Goal: Task Accomplishment & Management: Use online tool/utility

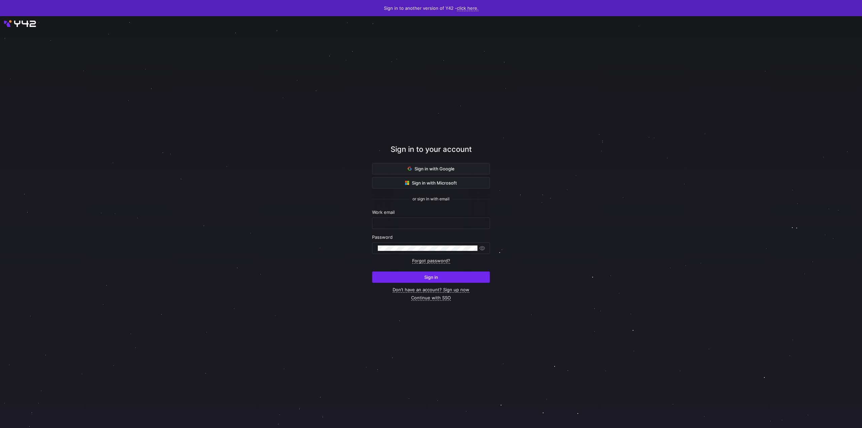
type input "[PERSON_NAME][EMAIL_ADDRESS][DOMAIN_NAME]"
click at [443, 276] on span "submit" at bounding box center [430, 277] width 117 height 11
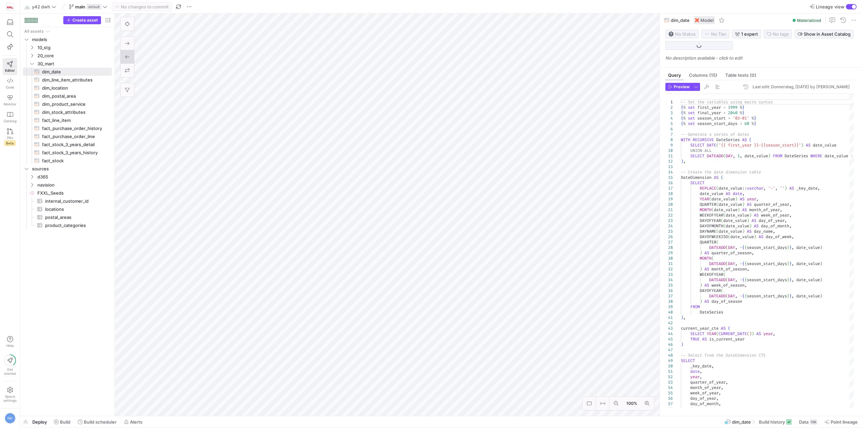
click at [855, 5] on div "button" at bounding box center [854, 7] width 4 height 4
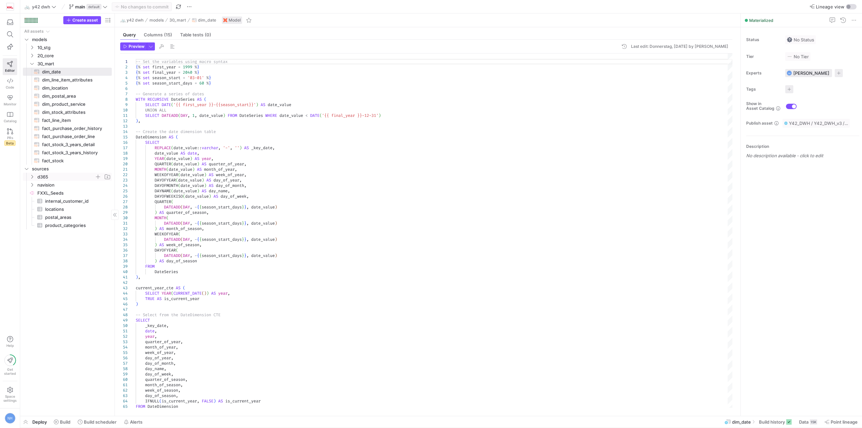
click at [63, 178] on span "d365" at bounding box center [65, 177] width 57 height 8
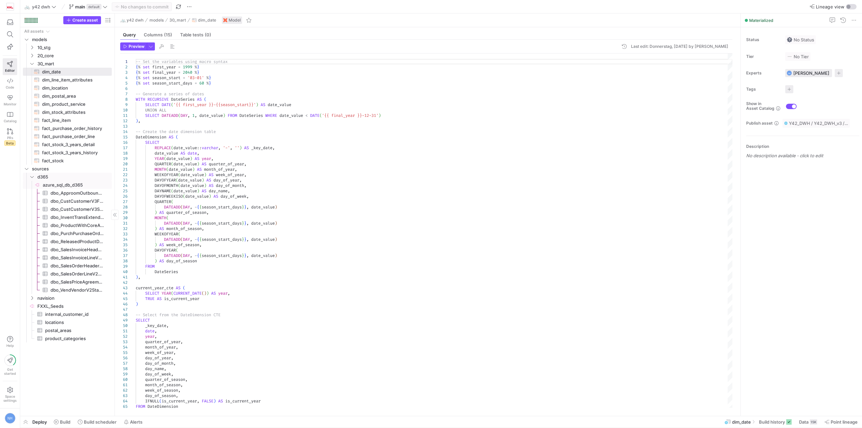
click at [67, 185] on span "azure_sql_db_d365​​​​​​​​" at bounding box center [77, 185] width 68 height 8
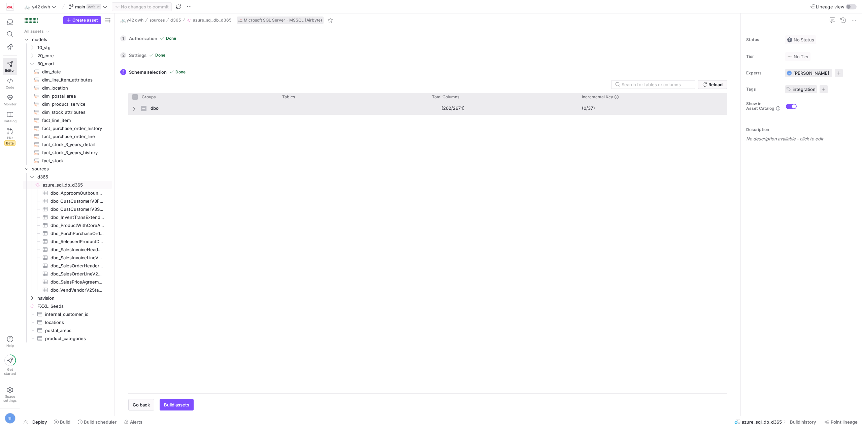
click at [133, 109] on span "Press SPACE to select this row." at bounding box center [134, 108] width 5 height 5
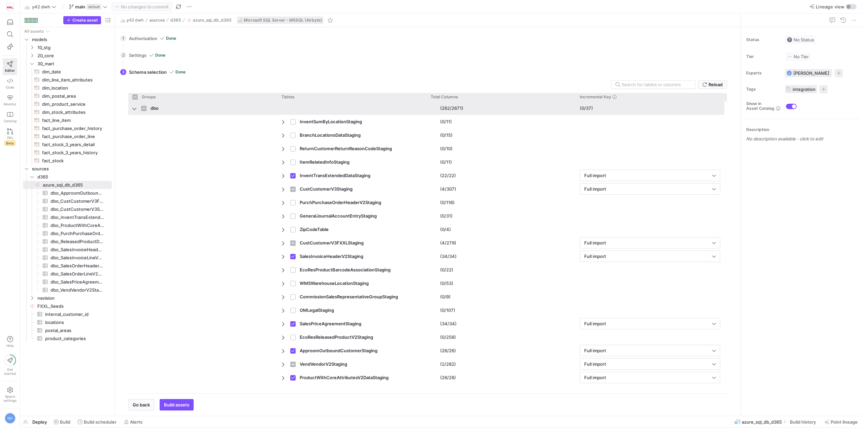
click at [133, 109] on span "Press SPACE to select this row." at bounding box center [134, 108] width 5 height 5
checkbox input "false"
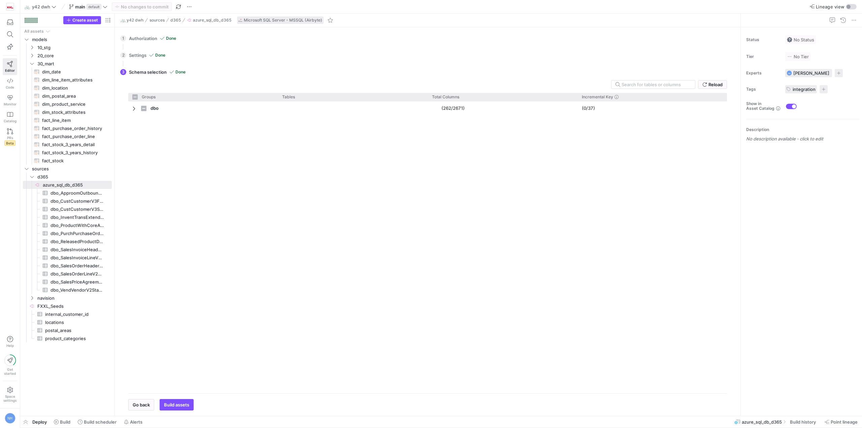
click at [142, 54] on div "2 Settings Done All settings configured. Please select the data. Go back Next" at bounding box center [426, 55] width 612 height 17
click at [143, 35] on div "1 Authorization Done Choose which secret you'd like to use to authorize FXXL Az…" at bounding box center [426, 38] width 612 height 17
click at [170, 40] on div "1 Authorization Done Choose which secret you'd like to use to authorize FXXL Az…" at bounding box center [426, 38] width 612 height 17
click at [139, 403] on span "Go back" at bounding box center [141, 404] width 17 height 5
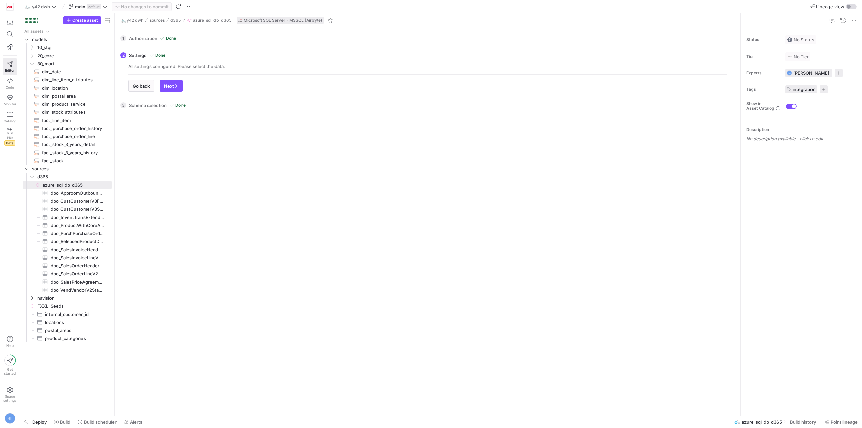
click at [199, 65] on div "All settings configured. Please select the data." at bounding box center [427, 66] width 599 height 5
click at [218, 65] on div "All settings configured. Please select the data." at bounding box center [427, 66] width 599 height 5
click at [140, 85] on span "Go back" at bounding box center [141, 85] width 17 height 5
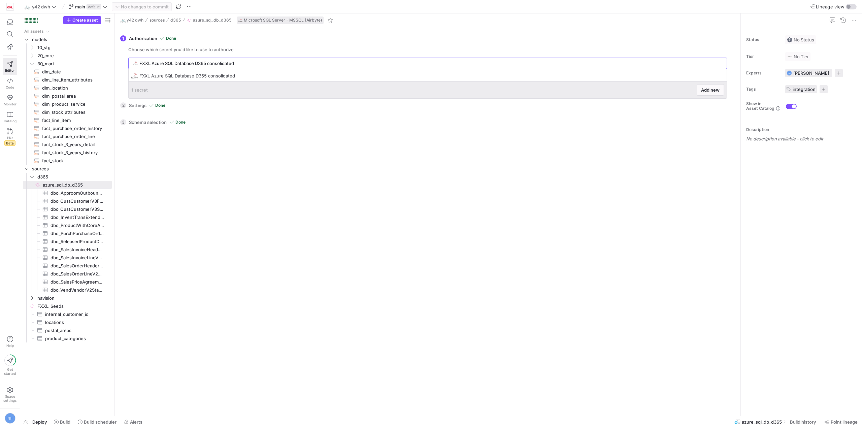
drag, startPoint x: 241, startPoint y: 62, endPoint x: 121, endPoint y: 63, distance: 120.5
click at [121, 63] on div "1 Authorization Done Choose which secret you'd like to use to authorize FXXL Az…" at bounding box center [426, 63] width 612 height 67
click at [250, 60] on div "FXXL Azure SQL Database D365 consolidated" at bounding box center [430, 63] width 583 height 11
click at [722, 74] on span at bounding box center [720, 75] width 7 height 7
click at [733, 83] on span "Edit" at bounding box center [744, 84] width 47 height 5
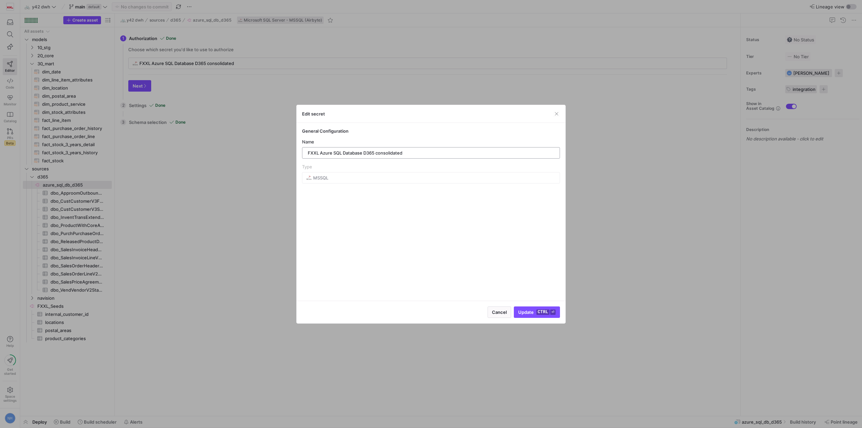
click at [349, 153] on input "FXXL Azure SQL Database D365 consolidated" at bounding box center [431, 152] width 246 height 5
click at [365, 172] on mat-form-field "MSSQL" at bounding box center [431, 177] width 258 height 11
click at [319, 181] on mat-form-field "MSSQL" at bounding box center [431, 177] width 258 height 11
click at [553, 311] on kbd "⏎" at bounding box center [552, 311] width 5 height 5
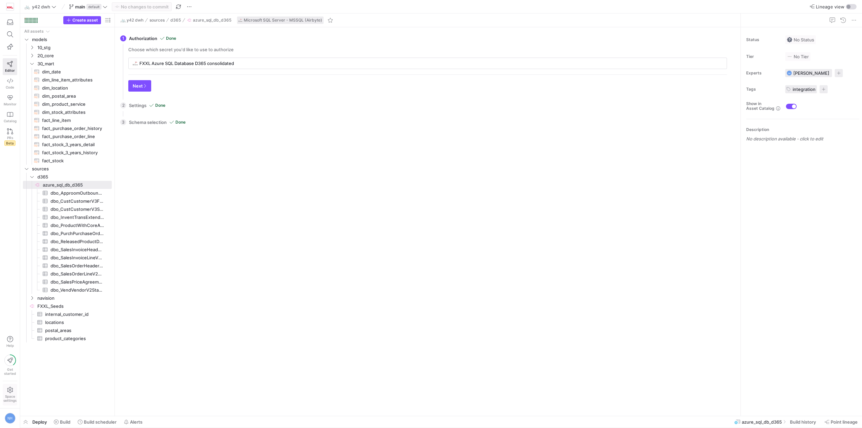
click at [8, 395] on span "Space settings" at bounding box center [9, 398] width 13 height 8
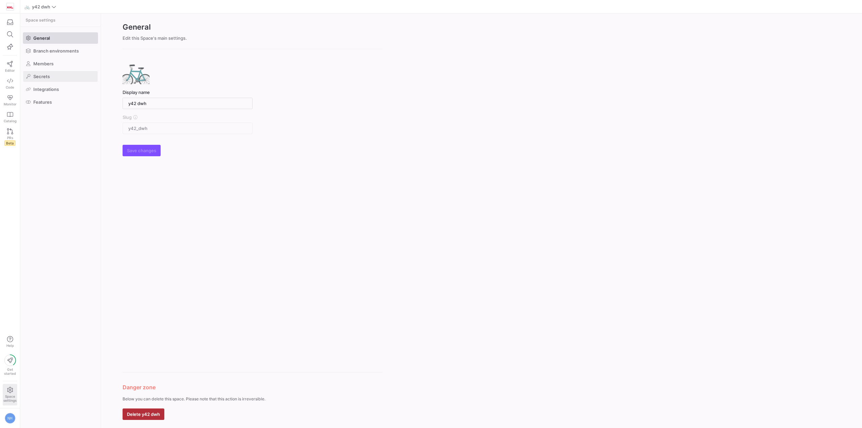
click at [56, 77] on span at bounding box center [60, 76] width 74 height 11
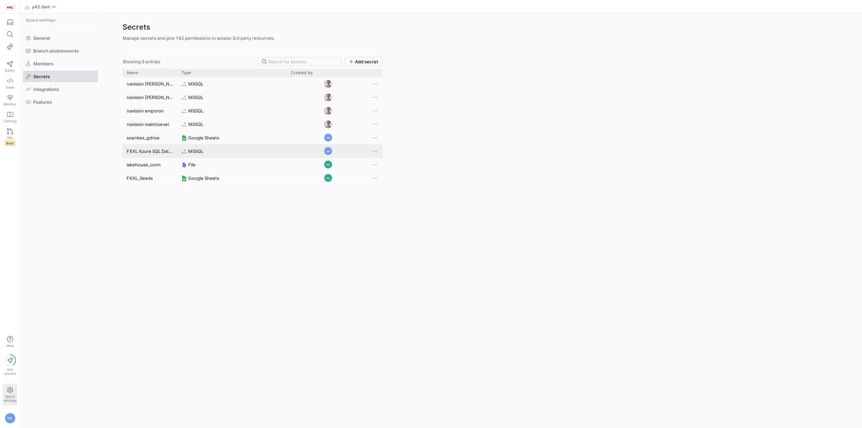
click at [378, 148] on div "Press SPACE to select this row." at bounding box center [375, 150] width 13 height 13
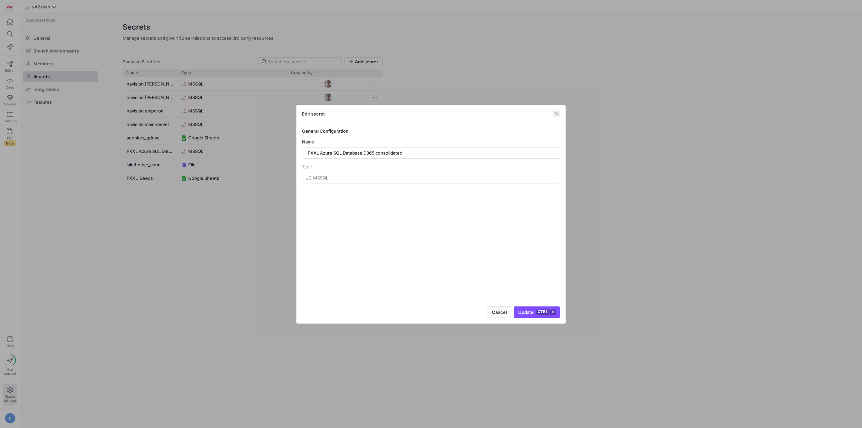
click at [558, 111] on span "button" at bounding box center [556, 113] width 7 height 7
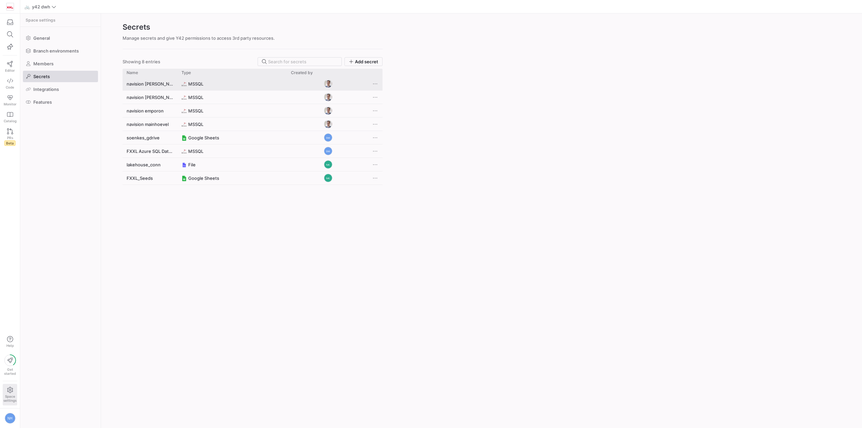
click at [229, 90] on y42-credential-type "MSSQL" at bounding box center [231, 83] width 101 height 13
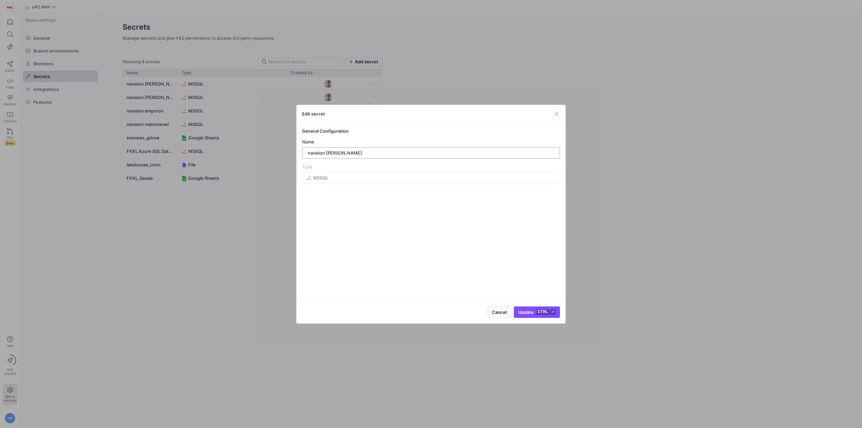
click at [346, 154] on input "navision franz" at bounding box center [431, 152] width 246 height 5
drag, startPoint x: 348, startPoint y: 148, endPoint x: 325, endPoint y: 151, distance: 23.4
click at [317, 150] on div "navision franz" at bounding box center [431, 152] width 246 height 11
drag, startPoint x: 341, startPoint y: 154, endPoint x: 268, endPoint y: 158, distance: 73.5
click at [268, 158] on div "Edit secret General Configuration Name navision franz Type MSSQL Cancel Update …" at bounding box center [431, 214] width 862 height 428
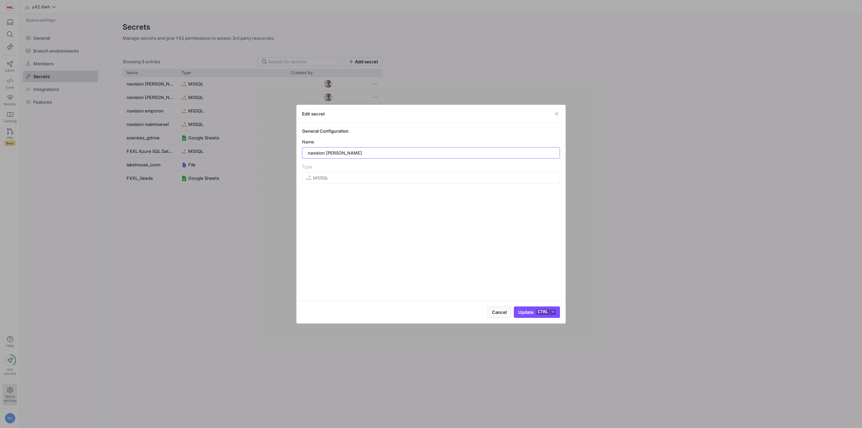
click at [331, 170] on div "Type MSSQL" at bounding box center [431, 174] width 258 height 20
click at [296, 186] on div "Edit secret General Configuration Name navision franz Type MSSQL Cancel Update …" at bounding box center [431, 214] width 862 height 428
click at [438, 230] on div "General Configuration Name navision franz Type MSSQL" at bounding box center [431, 212] width 269 height 178
click at [502, 307] on span "button" at bounding box center [499, 312] width 23 height 11
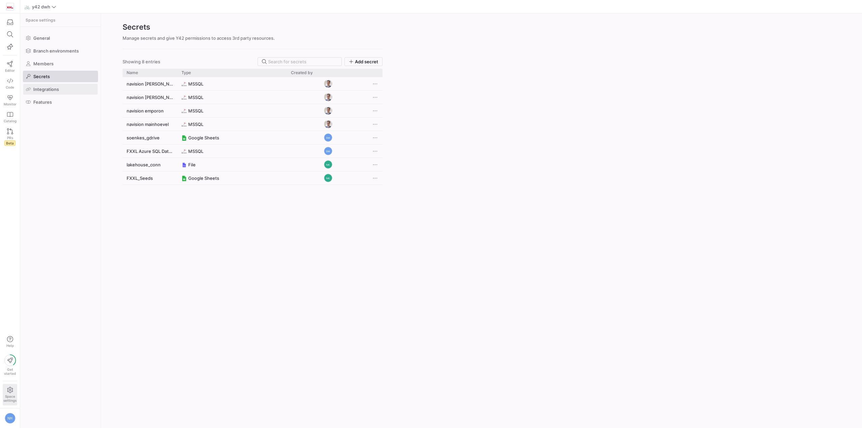
click at [64, 86] on span at bounding box center [60, 89] width 74 height 11
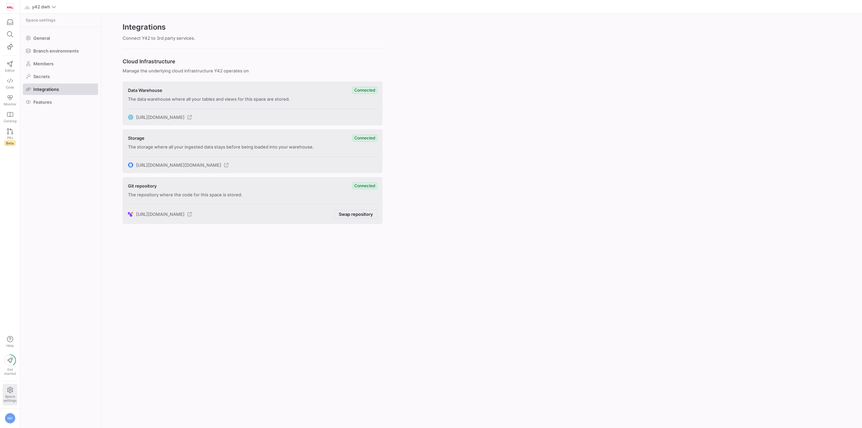
click at [54, 93] on span at bounding box center [60, 89] width 74 height 11
click at [55, 97] on span at bounding box center [60, 102] width 74 height 11
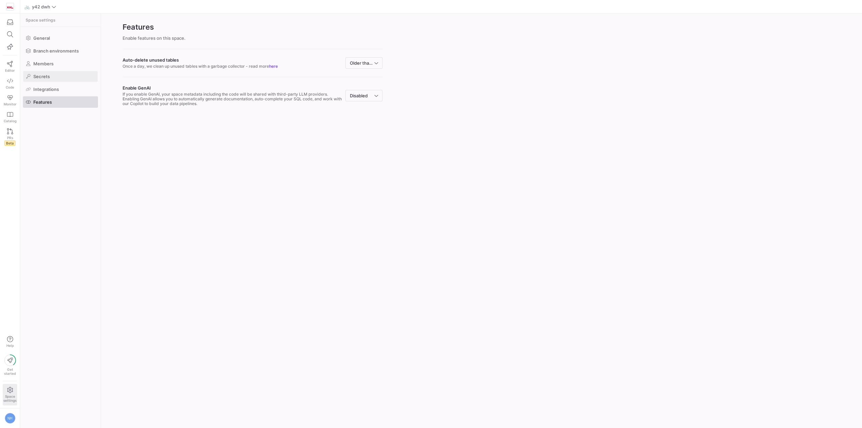
click at [66, 75] on span at bounding box center [60, 76] width 74 height 11
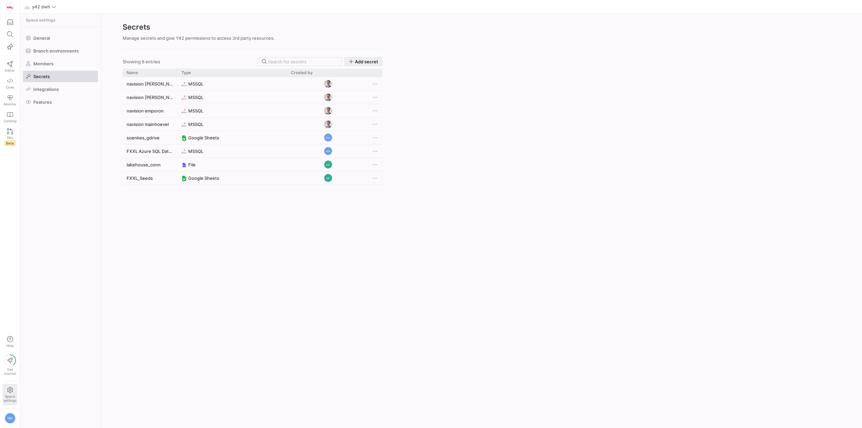
click at [372, 62] on span "Add secret" at bounding box center [366, 61] width 23 height 5
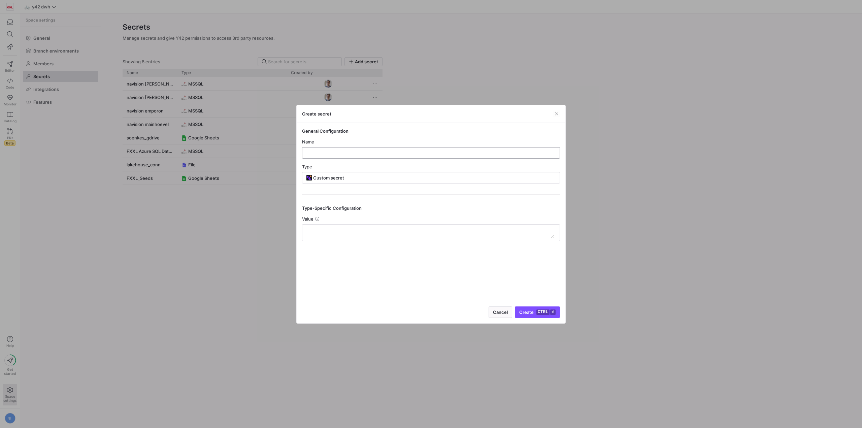
click at [385, 158] on div at bounding box center [431, 152] width 246 height 11
click at [385, 153] on input "text" at bounding box center [431, 152] width 246 height 5
click at [352, 188] on y42-credential-form "General Configuration Name Type Custom secret Type-Specific Configuration Value" at bounding box center [431, 184] width 258 height 113
click at [364, 180] on input "Custom secret" at bounding box center [434, 177] width 242 height 5
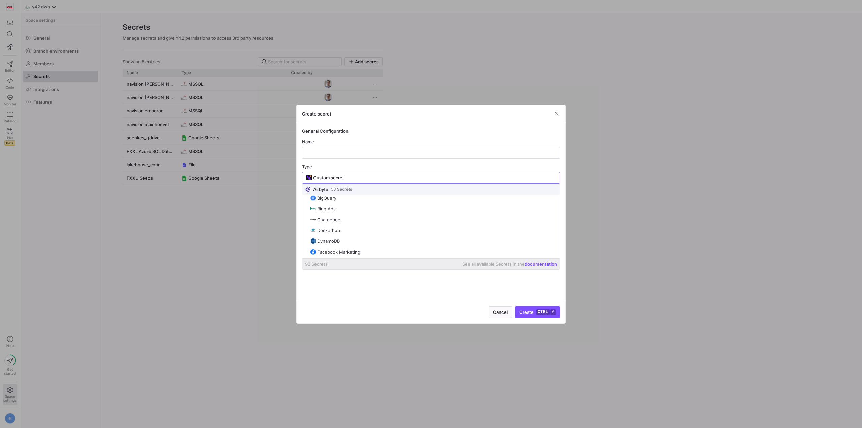
scroll to position [236, 0]
type input "Custom"
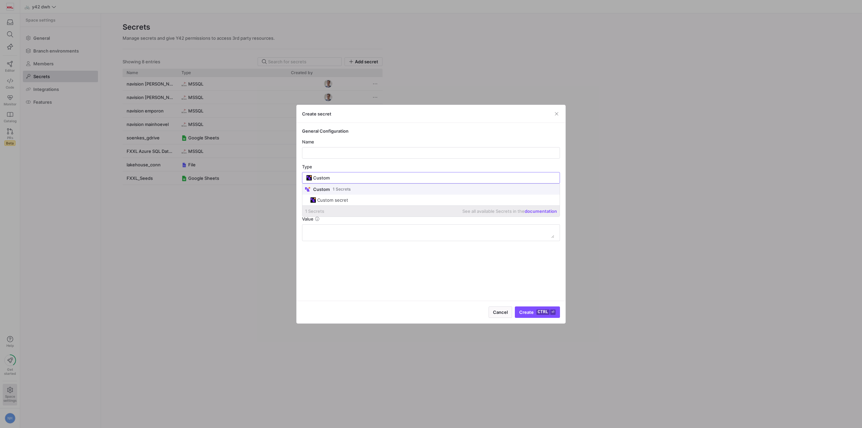
scroll to position [0, 0]
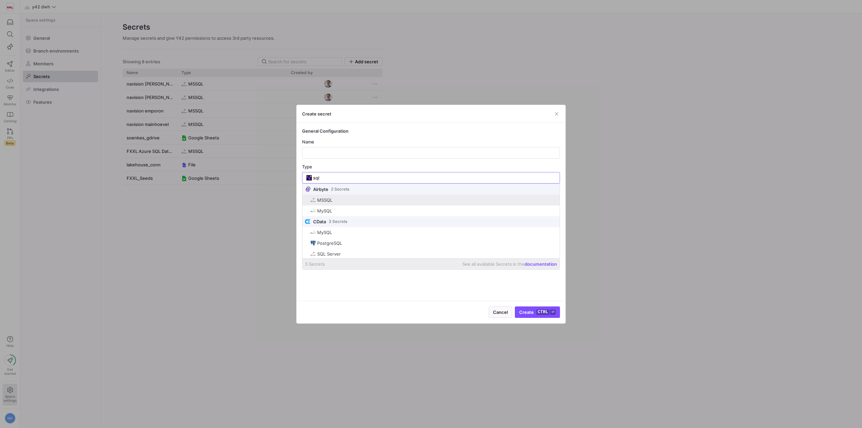
click at [338, 202] on span "MSSQL" at bounding box center [433, 199] width 246 height 5
type input "MSSQL"
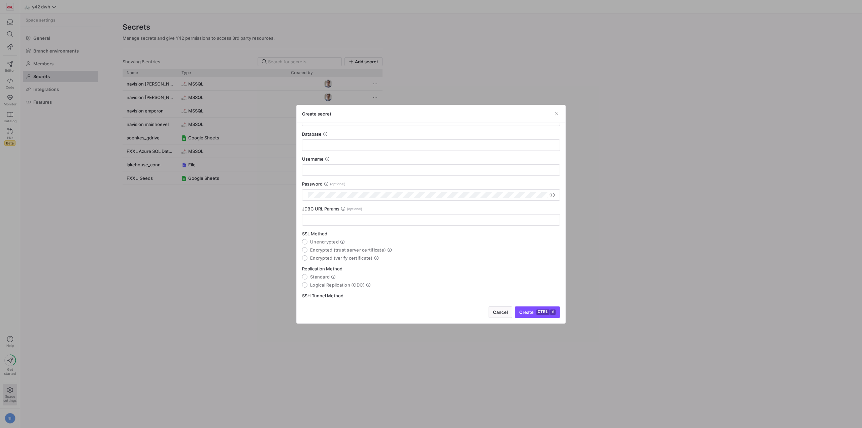
scroll to position [167, 0]
drag, startPoint x: 347, startPoint y: 263, endPoint x: 301, endPoint y: 265, distance: 45.8
click at [301, 265] on div "General Configuration Name Type MSSQL Type-Specific Configuration Host Port Dat…" at bounding box center [431, 212] width 269 height 178
click at [319, 277] on span "SSH Key Authentication" at bounding box center [336, 278] width 52 height 5
click at [307, 277] on input "SSH Key Authentication" at bounding box center [304, 278] width 5 height 5
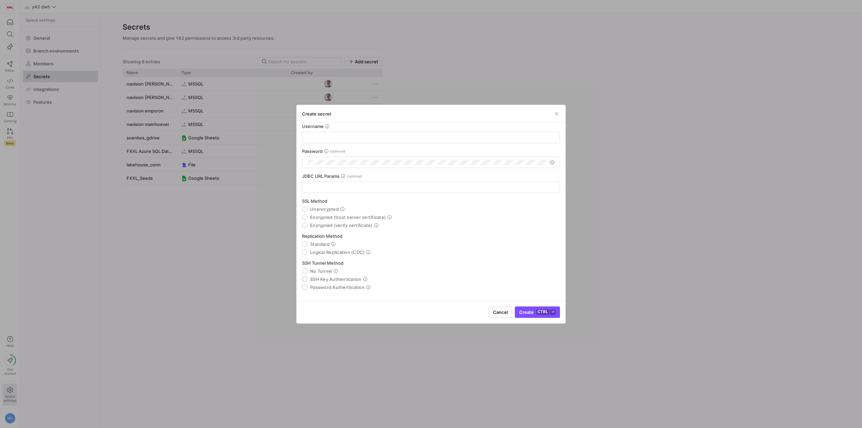
radio input "true"
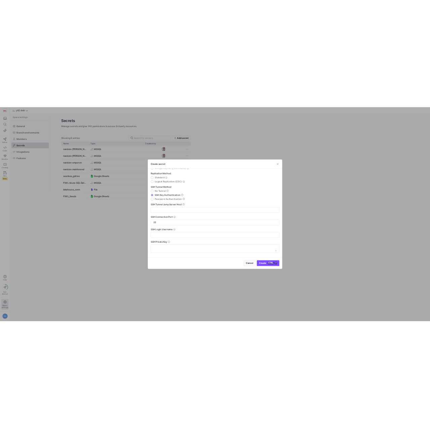
scroll to position [272, 0]
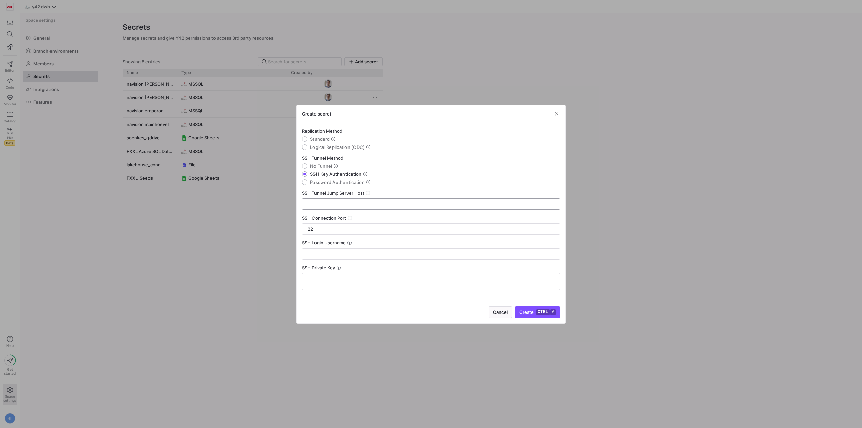
click at [398, 202] on input "text" at bounding box center [431, 203] width 246 height 5
click at [348, 253] on input "text" at bounding box center [431, 253] width 246 height 5
click at [363, 281] on textarea at bounding box center [431, 281] width 246 height 11
click at [495, 311] on span "Cancel" at bounding box center [500, 311] width 15 height 5
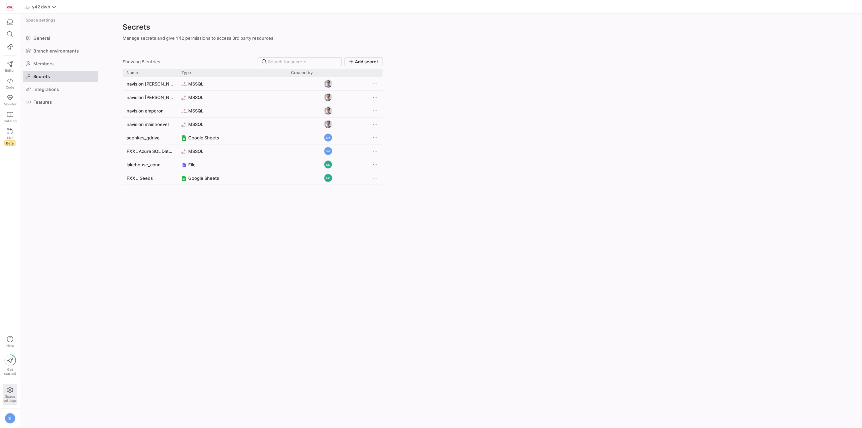
click at [325, 245] on div "navision franz MSSQL navision feld MSSQL navision emporon MSSQL navision mainho…" at bounding box center [253, 248] width 260 height 343
click at [415, 262] on y42-org-space-settings-secrets "Secrets Manage secrets and give Y42 permissions to access 3rd party resources. …" at bounding box center [481, 220] width 761 height 414
click at [356, 236] on div "navision franz MSSQL navision feld MSSQL navision emporon MSSQL navision mainho…" at bounding box center [253, 248] width 260 height 343
click at [248, 206] on div "navision franz MSSQL navision feld MSSQL navision emporon MSSQL navision mainho…" at bounding box center [253, 248] width 260 height 343
click at [352, 59] on span "button" at bounding box center [363, 62] width 37 height 8
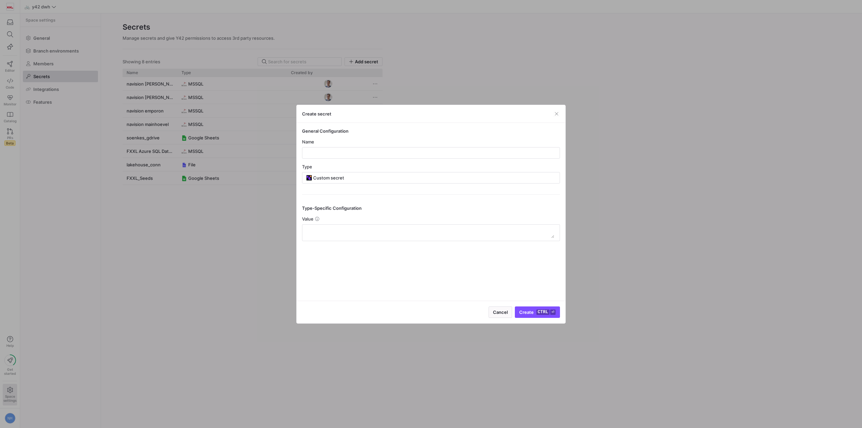
click at [416, 145] on div "Name" at bounding box center [431, 149] width 258 height 20
click at [416, 149] on div at bounding box center [431, 152] width 246 height 11
click at [421, 152] on input "text" at bounding box center [431, 152] width 246 height 5
type input "Navision Feld New"
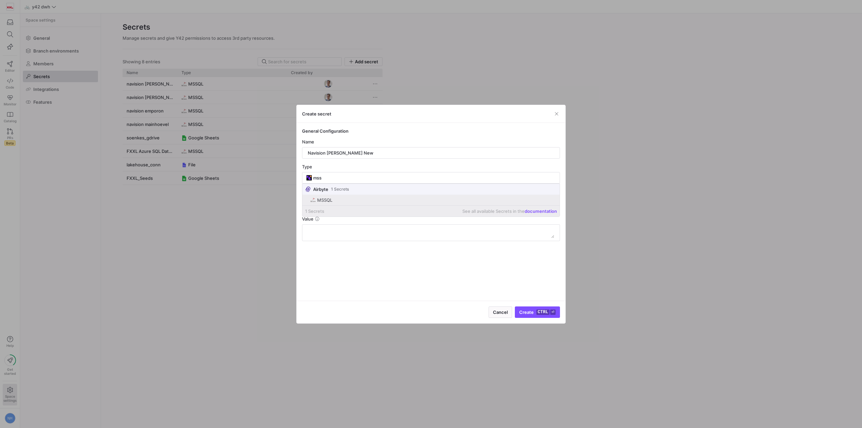
click at [361, 202] on span "MSSQL" at bounding box center [433, 199] width 246 height 5
type input "MSSQL"
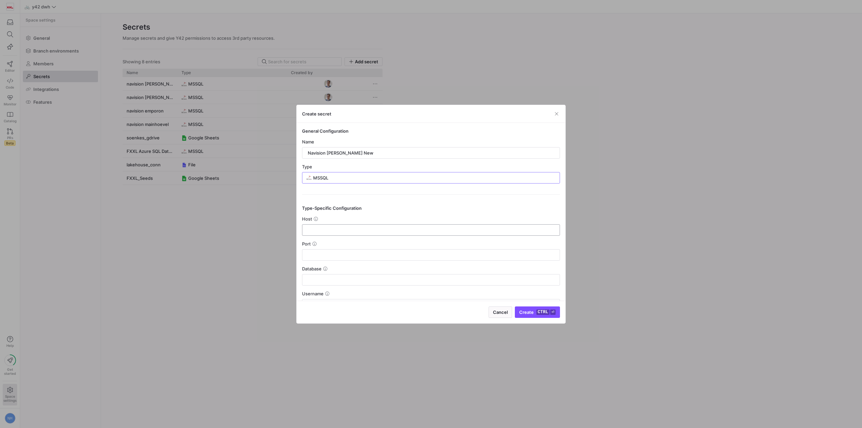
click at [366, 232] on input "text" at bounding box center [431, 229] width 246 height 5
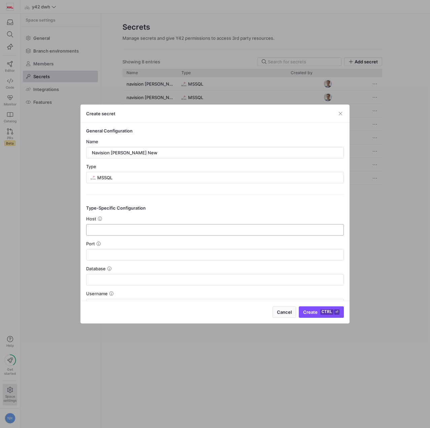
click at [115, 232] on div at bounding box center [215, 229] width 246 height 11
paste input "XXLSRV03"
type input "XXLSRV03"
click at [115, 246] on div "Port" at bounding box center [215, 251] width 258 height 20
click at [120, 251] on div at bounding box center [215, 254] width 246 height 11
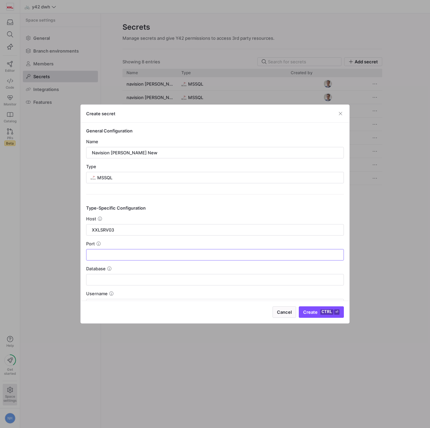
paste input "1433"
type input "1433"
click at [137, 273] on div "Database" at bounding box center [215, 276] width 258 height 20
click at [138, 277] on input "text" at bounding box center [215, 279] width 246 height 5
paste input "Feld"
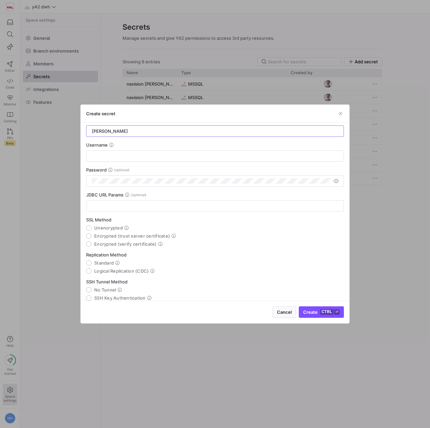
scroll to position [134, 0]
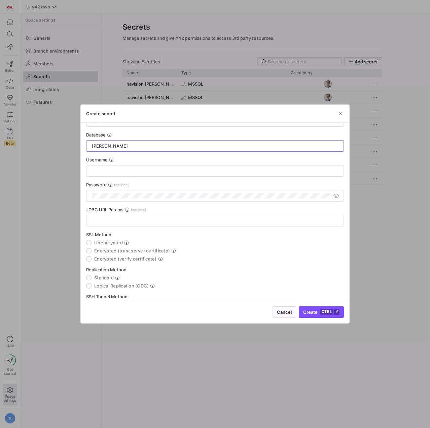
type input "Feld"
click at [127, 166] on div at bounding box center [215, 170] width 246 height 11
paste input "sys_taod"
type input "sys_taod"
click at [135, 188] on div "Password" at bounding box center [215, 192] width 258 height 20
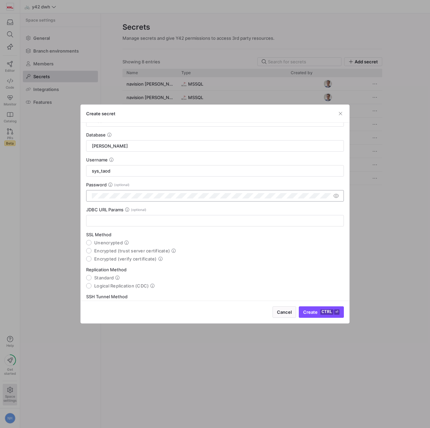
click at [139, 192] on div at bounding box center [212, 195] width 240 height 11
click at [96, 232] on span "SSL Method" at bounding box center [98, 234] width 25 height 5
click at [129, 211] on icon at bounding box center [127, 209] width 4 height 4
click at [115, 246] on mat-radio-group "SSL Method Unencrypted Encrypted (trust server certificate) Encrypted (verify c…" at bounding box center [215, 247] width 258 height 30
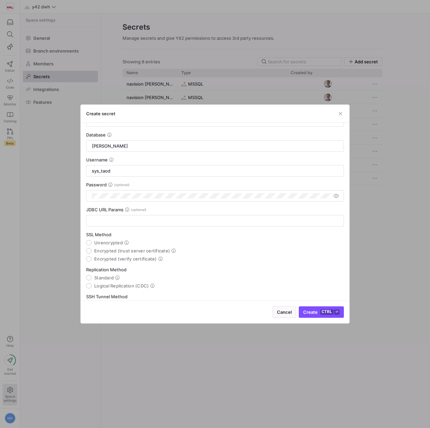
click at [114, 242] on span "Unencrypted" at bounding box center [108, 242] width 29 height 5
click at [92, 242] on input "Unencrypted" at bounding box center [88, 242] width 5 height 5
radio input "true"
click at [114, 283] on span "Logical Replication (CDC)" at bounding box center [121, 285] width 55 height 5
click at [92, 283] on input "Logical Replication (CDC)" at bounding box center [88, 285] width 5 height 5
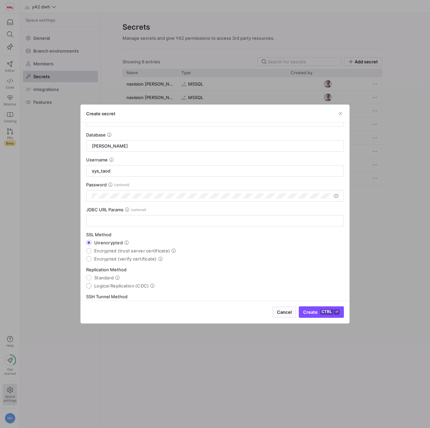
radio input "true"
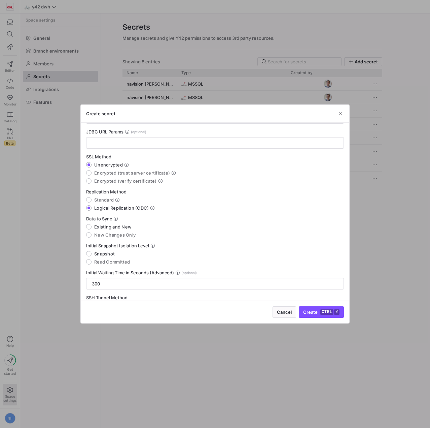
scroll to position [246, 0]
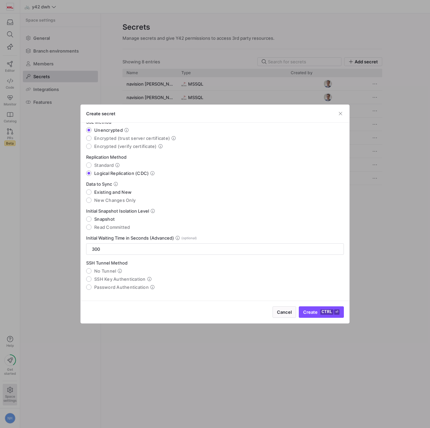
click at [98, 277] on span "SSH Key Authentication" at bounding box center [120, 278] width 52 height 5
click at [92, 277] on input "SSH Key Authentication" at bounding box center [88, 278] width 5 height 5
radio input "true"
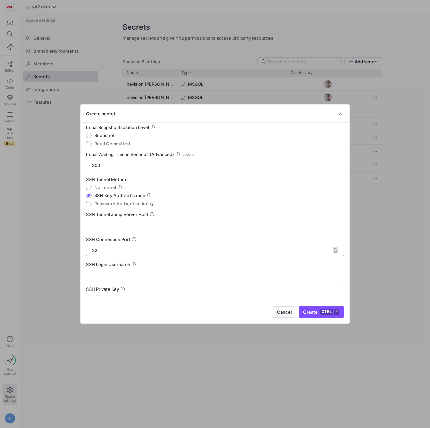
scroll to position [351, 0]
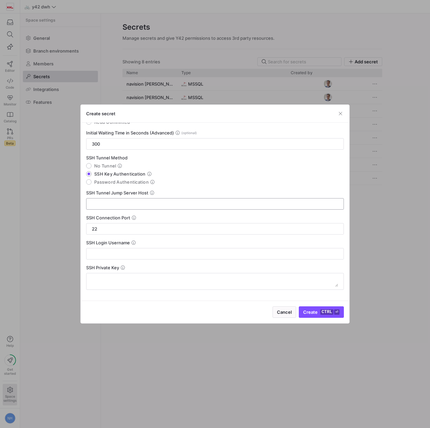
click at [145, 202] on input "text" at bounding box center [215, 203] width 246 height 5
paste input "sshgw01.fahrrad-xxl.de"
type input "sshgw01.fahrrad-xxl.de"
click at [119, 252] on input "text" at bounding box center [215, 253] width 246 height 5
click at [115, 255] on input "text" at bounding box center [215, 253] width 246 height 5
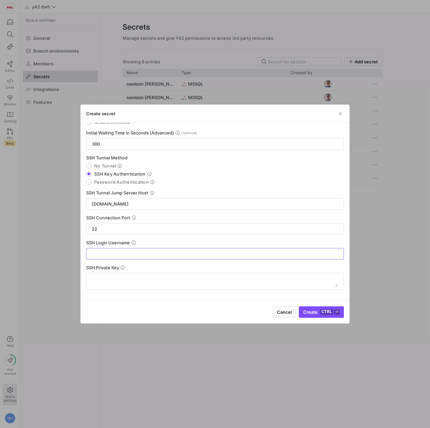
paste input "fxxl-y42"
type input "fxxl-y42"
drag, startPoint x: 183, startPoint y: 280, endPoint x: 191, endPoint y: 272, distance: 11.2
click at [183, 280] on textarea at bounding box center [215, 281] width 246 height 11
paste textarea "-----BEGIN RSA PRIVATE KEY----- MIIG4wIBAAKCAYEA+NGacbhTguVRIQw9G1PM3/FstrGVCT7…"
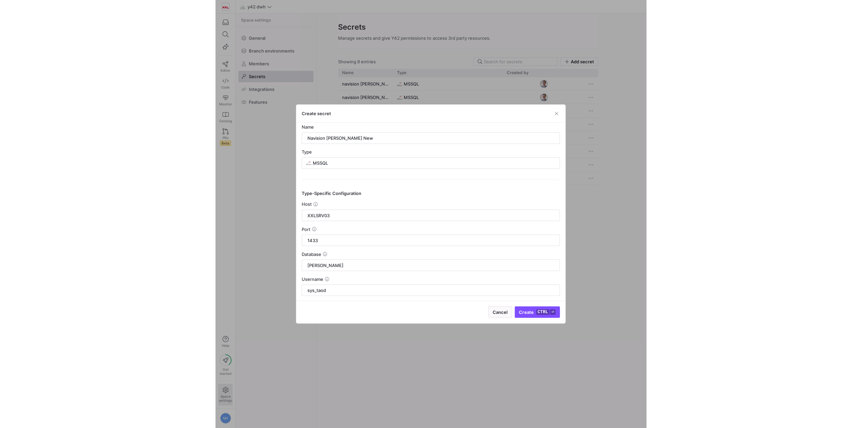
scroll to position [0, 0]
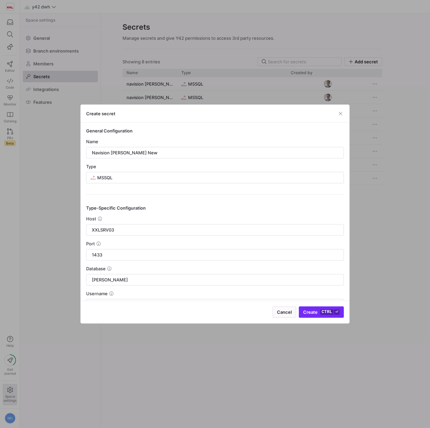
type textarea "-----BEGIN RSA PRIVATE KEY----- MIIG4wIBAAKCAYEA+NGacbhTguVRIQw9G1PM3/FstrGVCT7…"
click at [318, 311] on span "Create ctrl ⏎" at bounding box center [321, 311] width 36 height 5
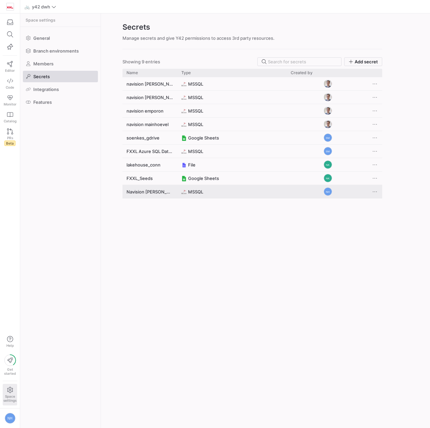
click at [267, 196] on y42-credential-type "MSSQL" at bounding box center [231, 191] width 101 height 13
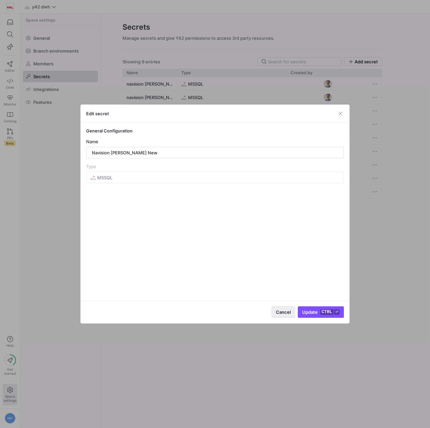
click at [286, 312] on span "Cancel" at bounding box center [283, 311] width 15 height 5
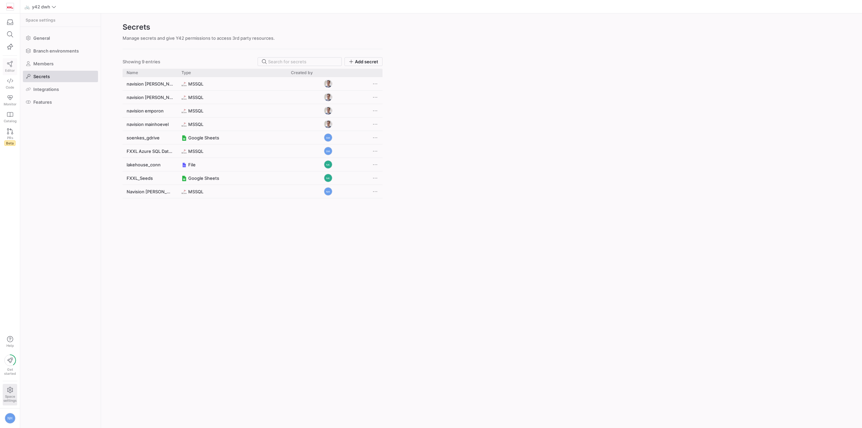
click at [10, 68] on link "Editor" at bounding box center [10, 66] width 14 height 17
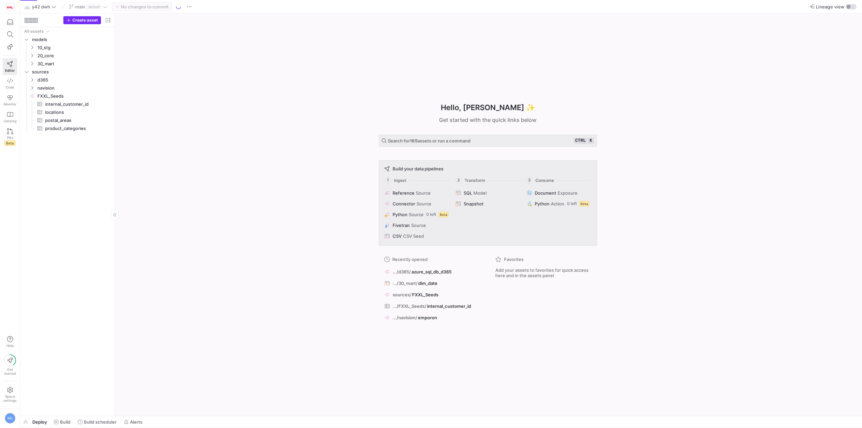
click at [75, 20] on span "Create asset" at bounding box center [85, 20] width 26 height 5
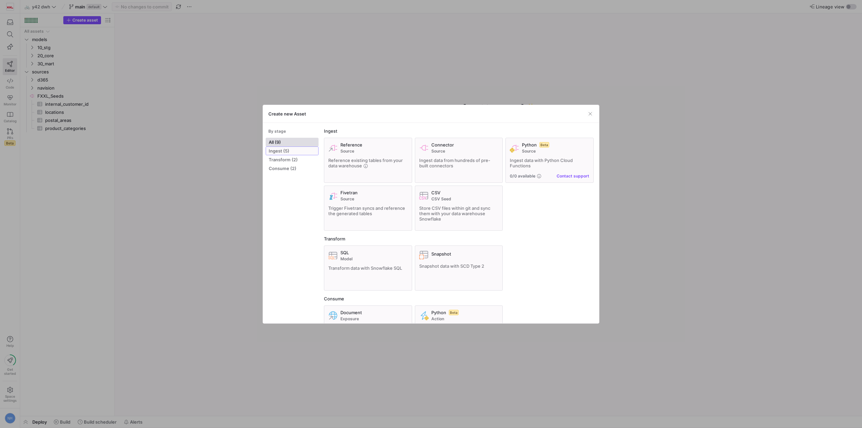
click at [285, 152] on span "Ingest (5)" at bounding box center [292, 150] width 47 height 5
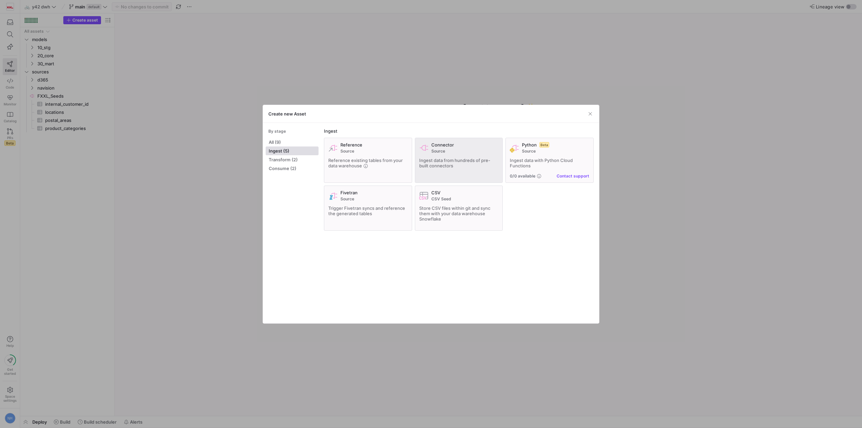
click at [478, 160] on span "Ingest data from hundreds of pre-built connectors" at bounding box center [454, 163] width 71 height 11
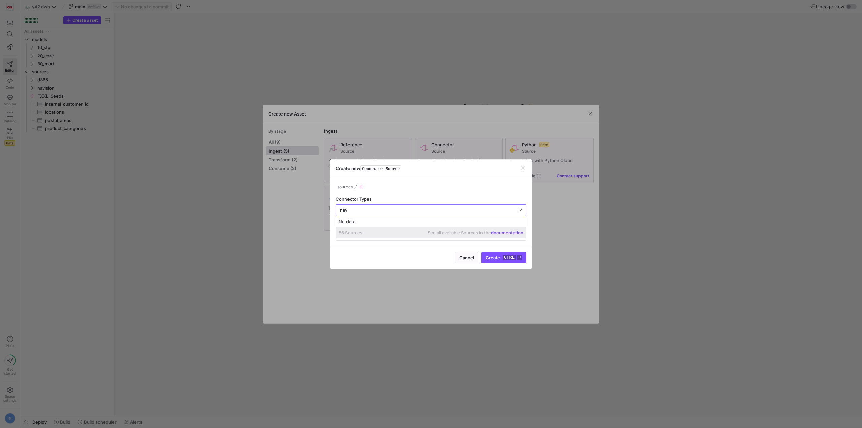
type input "navi"
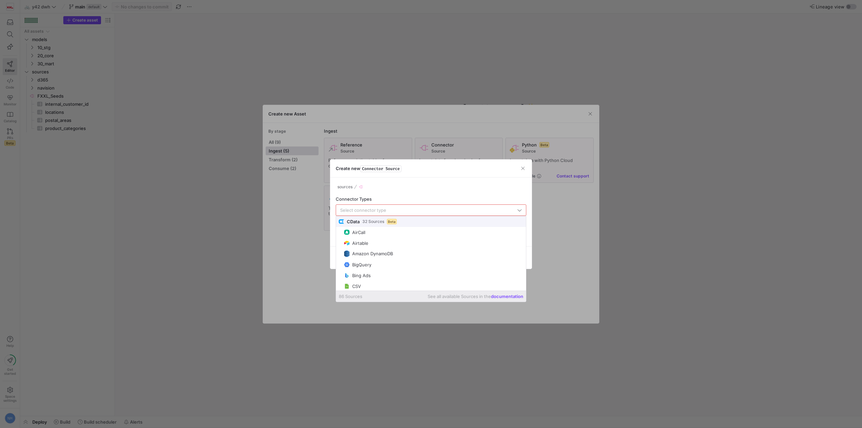
click at [417, 151] on div at bounding box center [431, 214] width 862 height 428
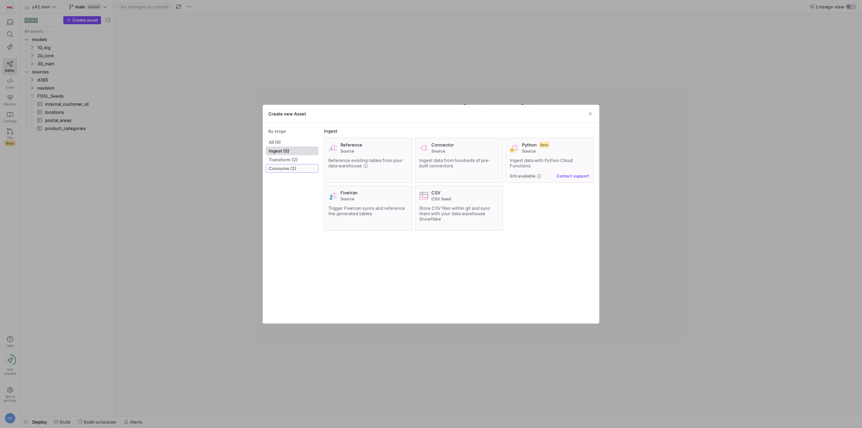
click at [283, 171] on span at bounding box center [292, 168] width 52 height 8
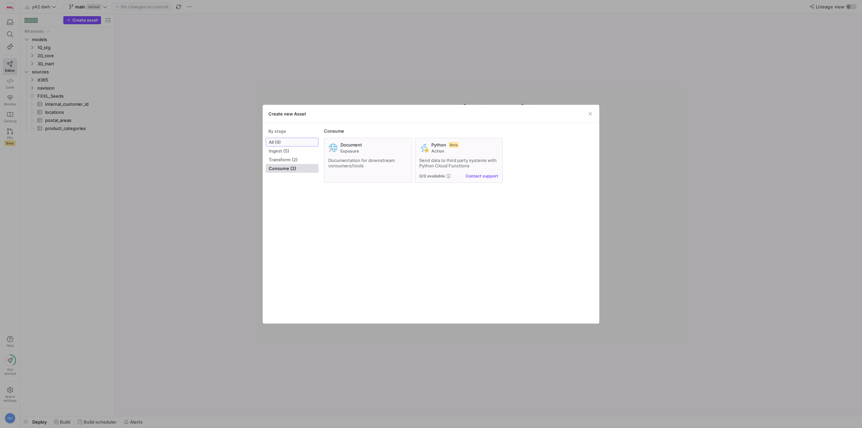
click at [299, 138] on span at bounding box center [292, 142] width 52 height 8
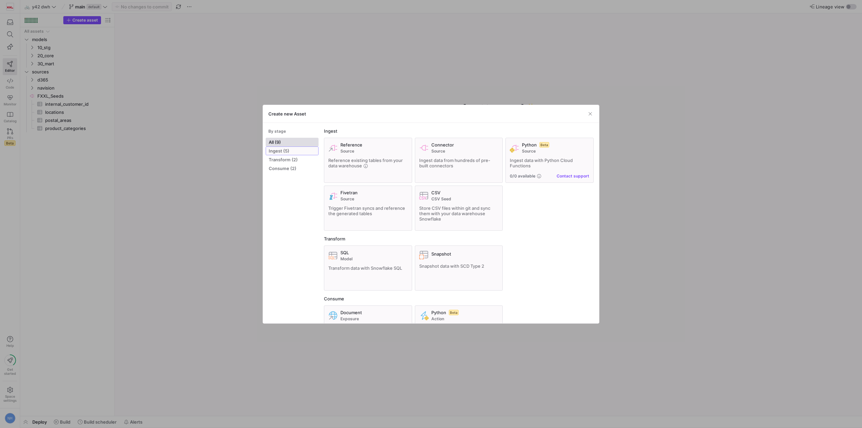
click at [298, 152] on span "Ingest (5)" at bounding box center [292, 150] width 47 height 5
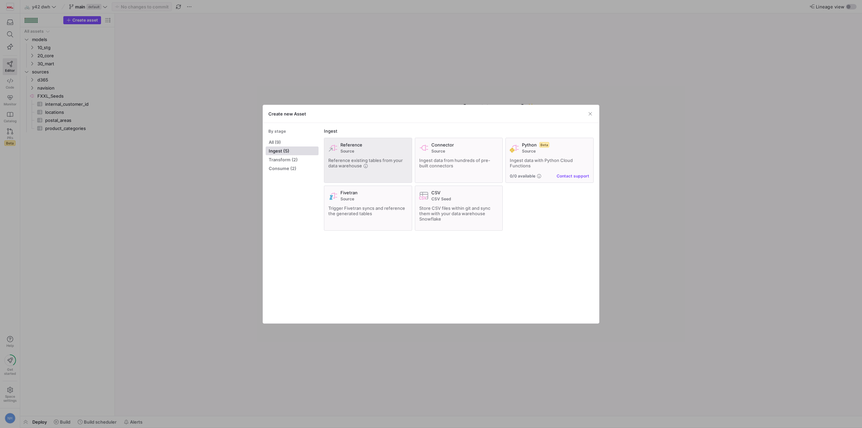
click at [364, 165] on icon at bounding box center [366, 166] width 4 height 4
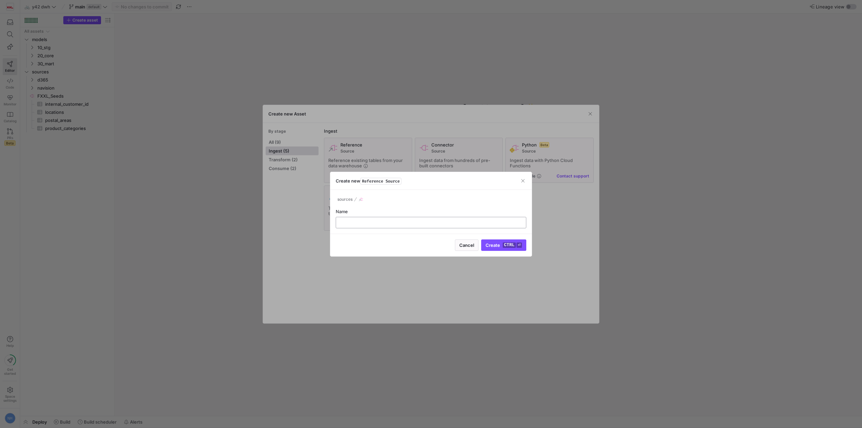
click at [370, 220] on input "text" at bounding box center [430, 222] width 179 height 5
type input "navision_feld_test"
click at [511, 244] on kbd "ctrl" at bounding box center [509, 244] width 13 height 5
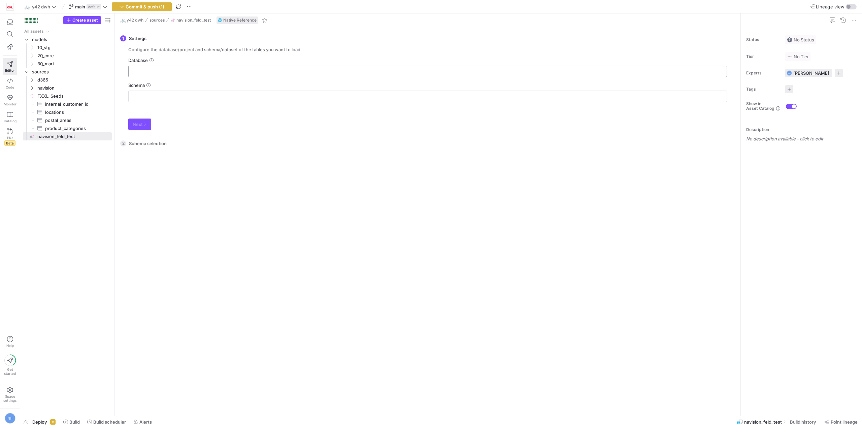
click at [209, 71] on input "text" at bounding box center [427, 71] width 587 height 5
click at [182, 95] on input "text" at bounding box center [427, 96] width 587 height 5
click at [201, 59] on div "Database" at bounding box center [427, 60] width 599 height 5
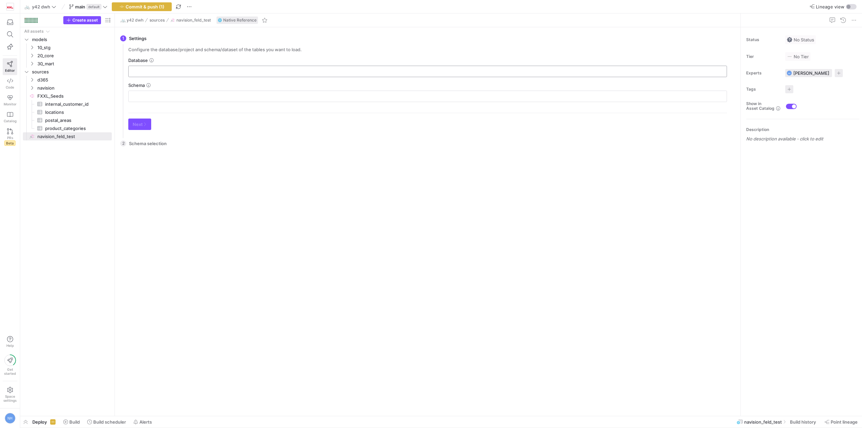
click at [210, 69] on input "text" at bounding box center [427, 71] width 587 height 5
click at [149, 60] on y42-icon at bounding box center [151, 60] width 5 height 5
click at [149, 60] on div "Database" at bounding box center [427, 60] width 599 height 5
click at [153, 57] on div "Configure the database/project and schema/dataset of the tables you want to loa…" at bounding box center [427, 77] width 599 height 61
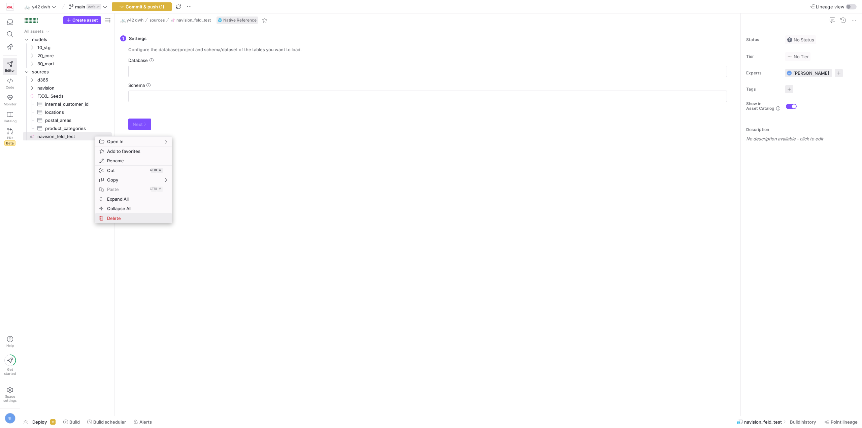
click at [128, 219] on span "Delete" at bounding box center [127, 217] width 47 height 9
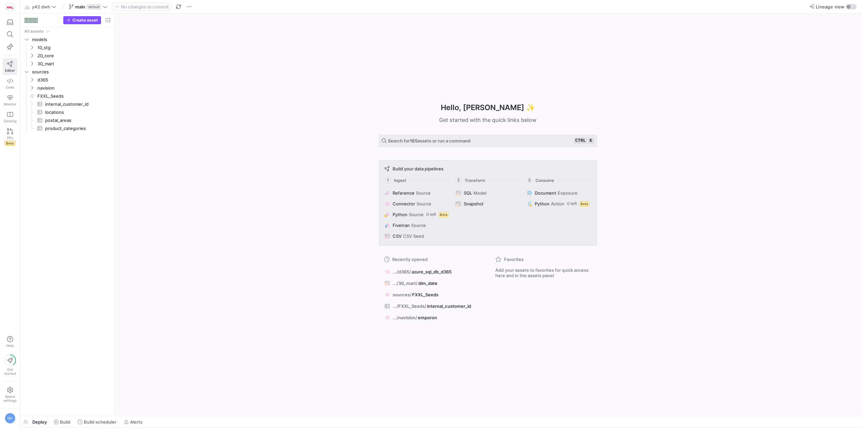
click at [8, 63] on icon at bounding box center [10, 64] width 6 height 6
click at [88, 18] on span "Create asset" at bounding box center [85, 20] width 26 height 5
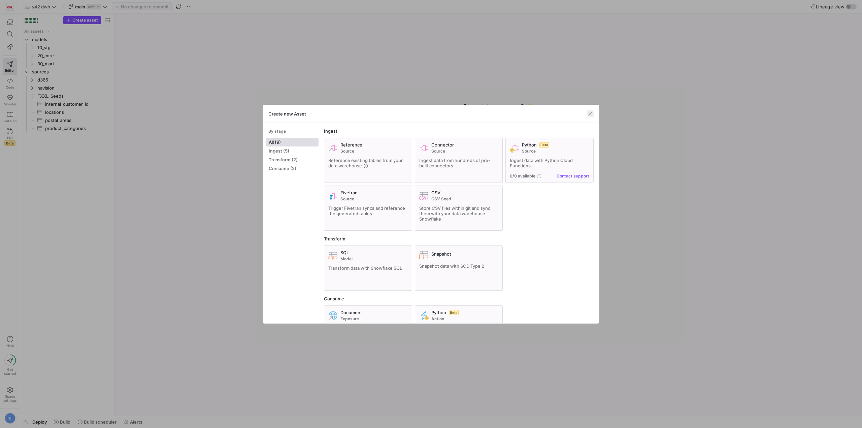
click at [587, 113] on span "button" at bounding box center [590, 113] width 7 height 7
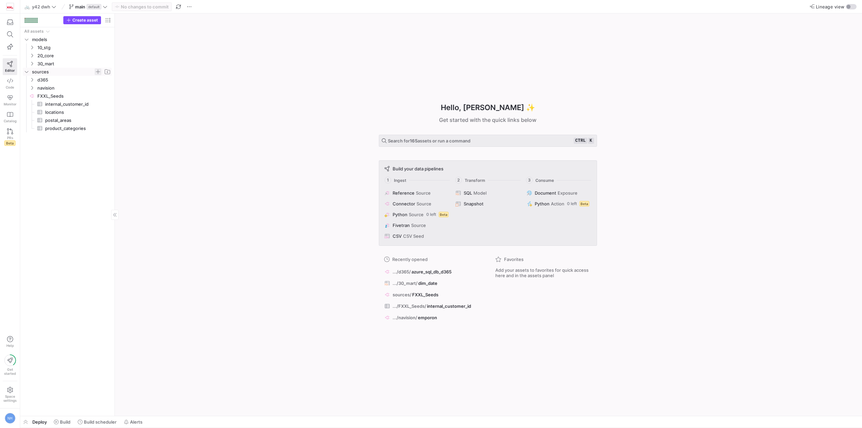
click at [99, 71] on span "Press SPACE to select this row." at bounding box center [98, 71] width 7 height 7
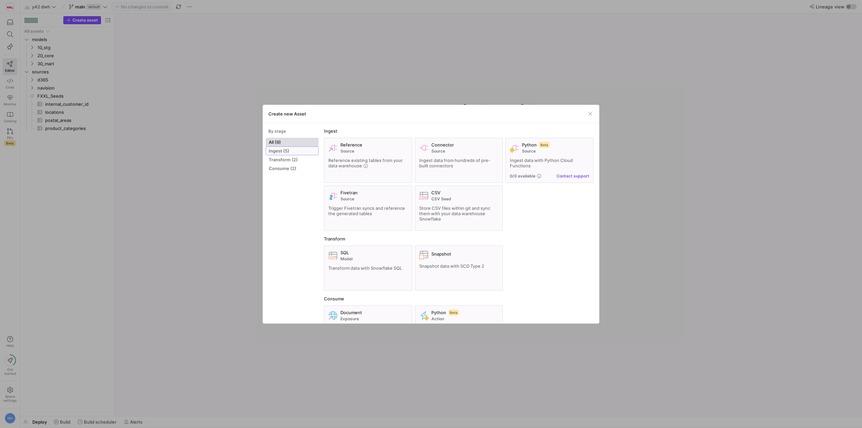
click at [289, 153] on span "Ingest (5)" at bounding box center [292, 150] width 47 height 5
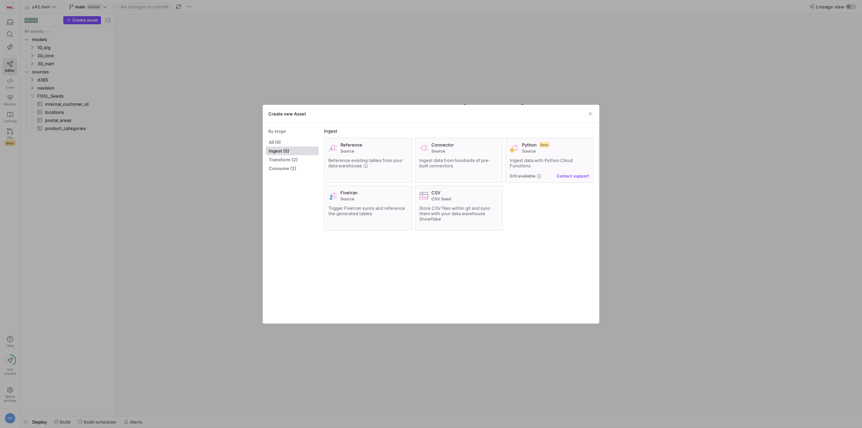
click at [545, 200] on div "Reference Source Reference existing tables from your data warehouse Connector S…" at bounding box center [459, 184] width 270 height 93
click at [308, 163] on span at bounding box center [292, 160] width 52 height 8
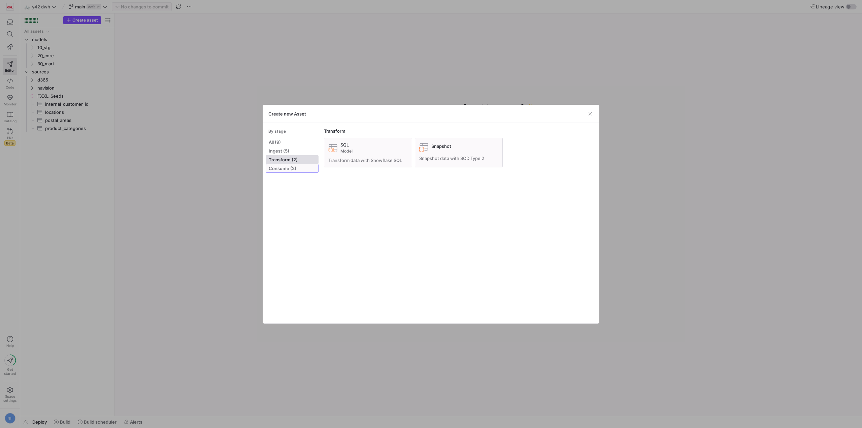
click at [297, 167] on span "Consume (2)" at bounding box center [292, 168] width 47 height 5
click at [535, 158] on div "Document Exposure Documentation for downstream consumers/tools Python Beta Acti…" at bounding box center [459, 184] width 270 height 93
click at [590, 112] on span "button" at bounding box center [590, 113] width 7 height 7
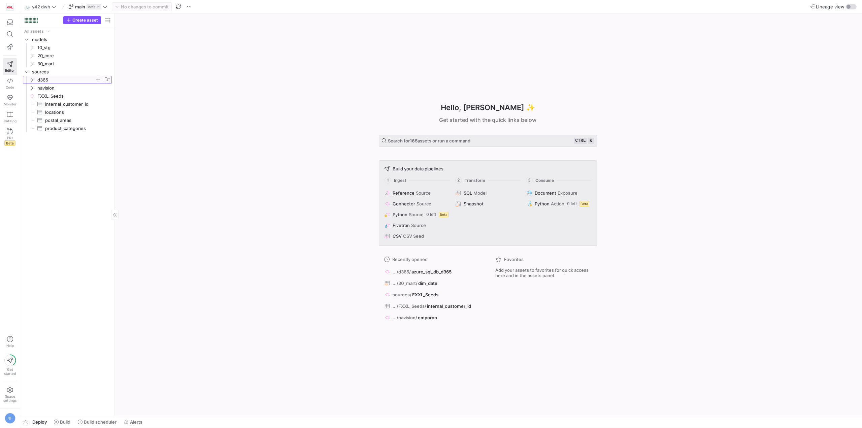
click at [62, 82] on span "d365" at bounding box center [65, 80] width 57 height 8
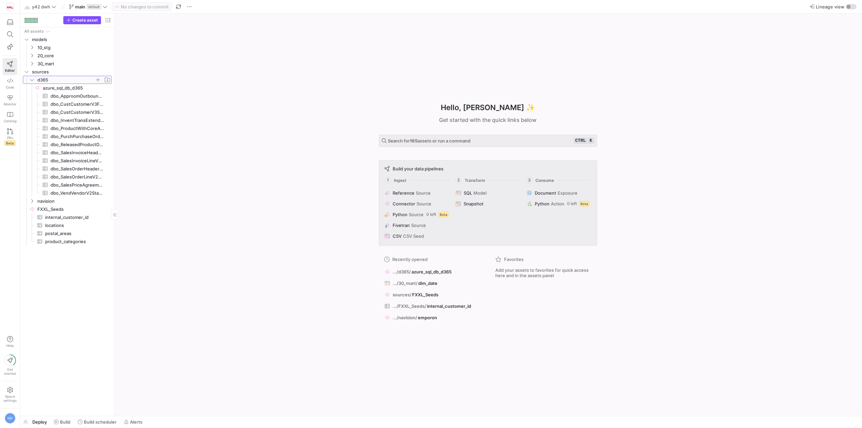
click at [61, 82] on span "d365" at bounding box center [65, 80] width 57 height 8
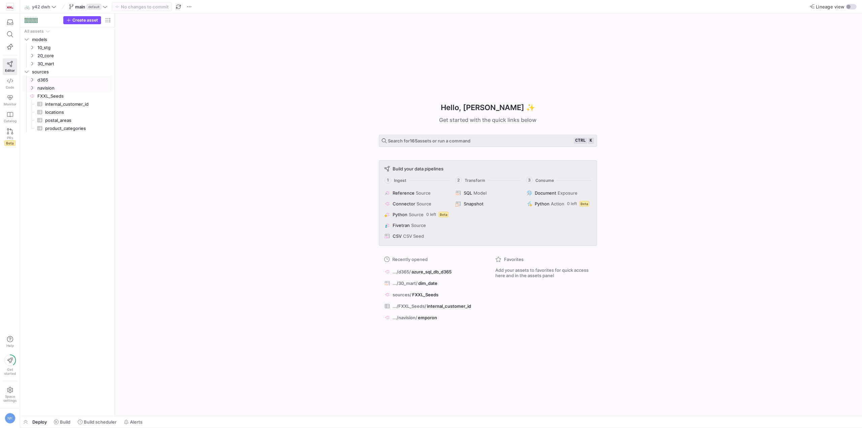
click at [63, 89] on span "navision" at bounding box center [73, 88] width 73 height 8
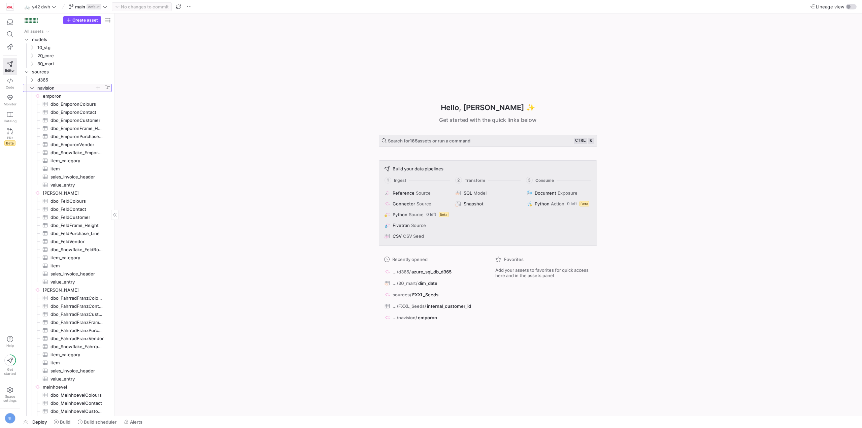
click at [57, 87] on span "navision" at bounding box center [65, 88] width 57 height 8
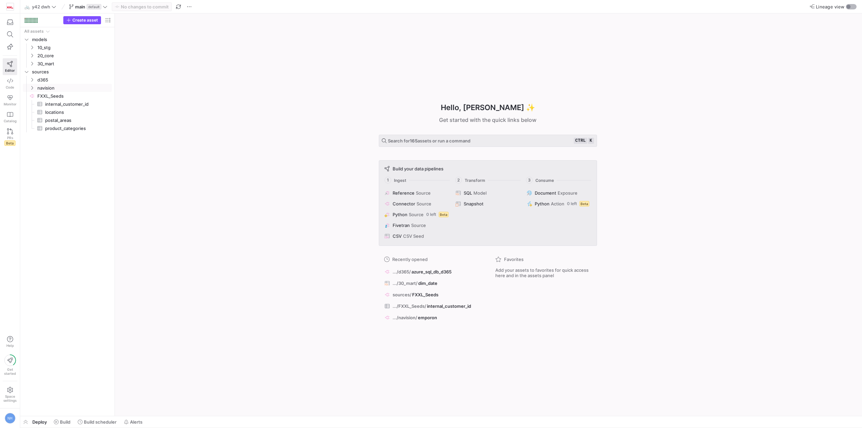
click at [848, 5] on button "Lineage view" at bounding box center [851, 6] width 11 height 5
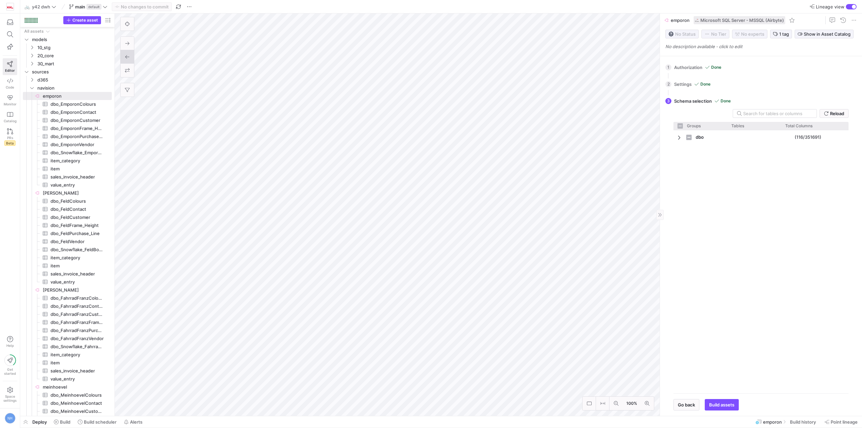
checkbox input "false"
click at [110, 70] on span "Press SPACE to select this row." at bounding box center [107, 71] width 7 height 7
type input "feld_test"
click at [68, 89] on span "feld_test" at bounding box center [65, 88] width 57 height 8
click at [106, 88] on span "button" at bounding box center [107, 87] width 7 height 7
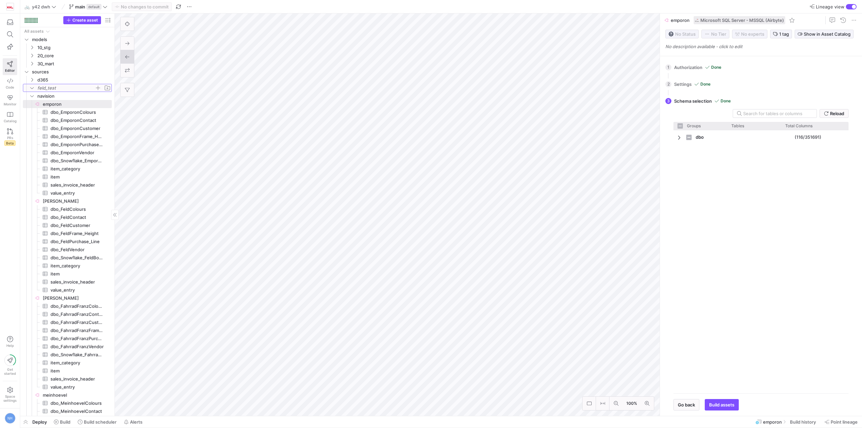
click at [64, 87] on span "feld_test" at bounding box center [65, 88] width 57 height 8
click at [98, 90] on span "button" at bounding box center [98, 87] width 7 height 7
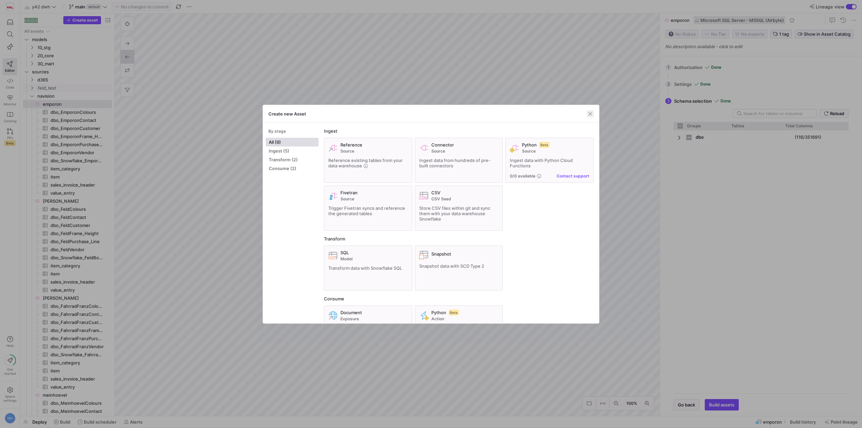
click at [591, 115] on span "button" at bounding box center [590, 113] width 7 height 7
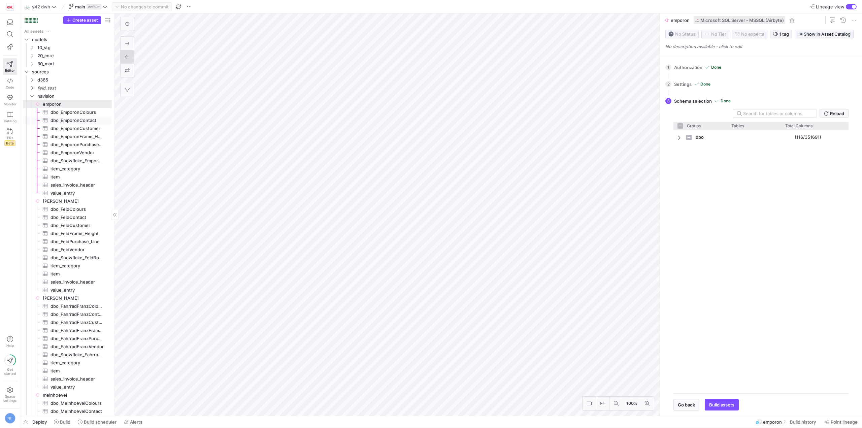
click at [81, 119] on span "dbo_EmporonContact​​​​​​​​​" at bounding box center [77, 120] width 54 height 8
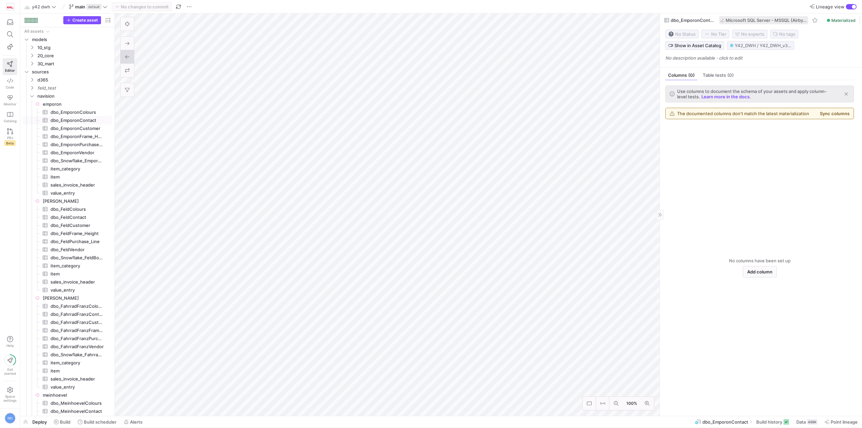
click at [758, 19] on span "Microsoft SQL Server - MSSQL (Airbyte)" at bounding box center [765, 20] width 81 height 5
click at [835, 20] on span "Materialized" at bounding box center [843, 20] width 24 height 5
click at [855, 20] on span at bounding box center [854, 20] width 8 height 8
click at [821, 28] on span "Rename" at bounding box center [815, 29] width 17 height 5
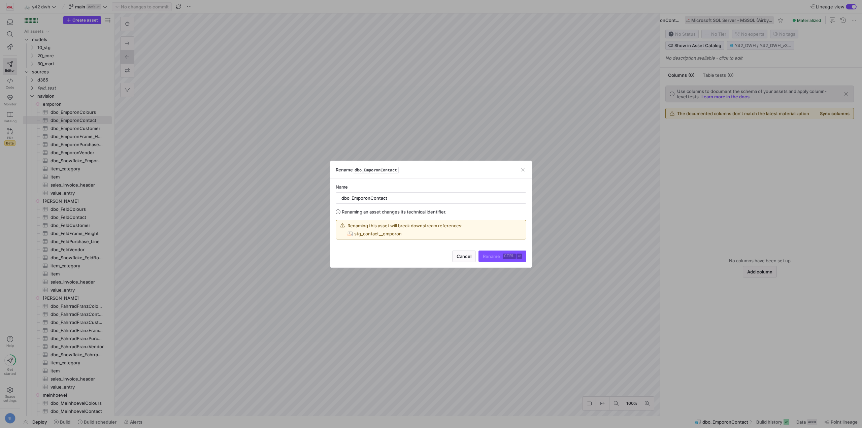
click at [697, 160] on div at bounding box center [431, 214] width 862 height 428
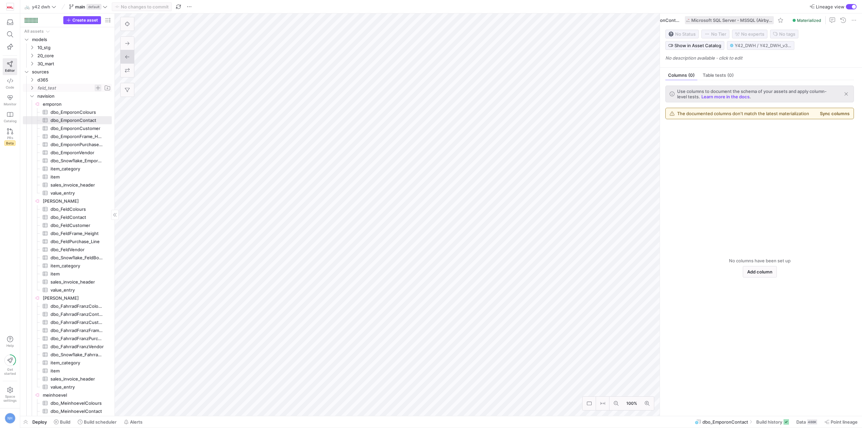
click at [99, 87] on span "Press SPACE to select this row." at bounding box center [98, 87] width 7 height 7
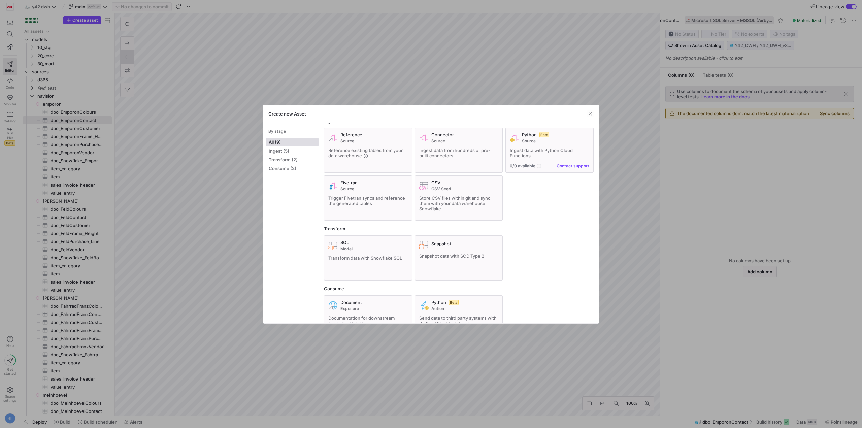
scroll to position [0, 0]
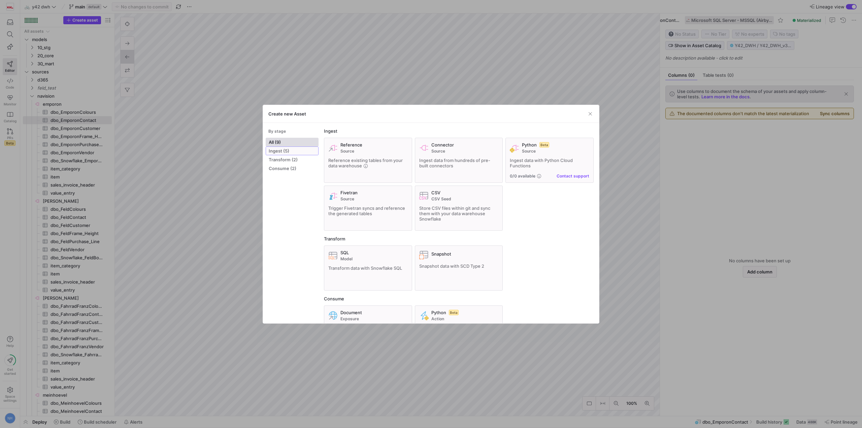
click at [295, 148] on span "Ingest (5)" at bounding box center [292, 150] width 47 height 5
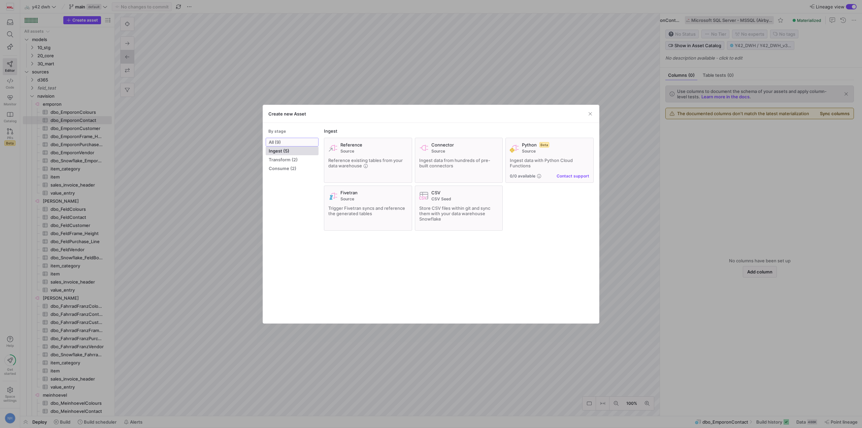
click at [297, 142] on span "All (9)" at bounding box center [292, 141] width 47 height 5
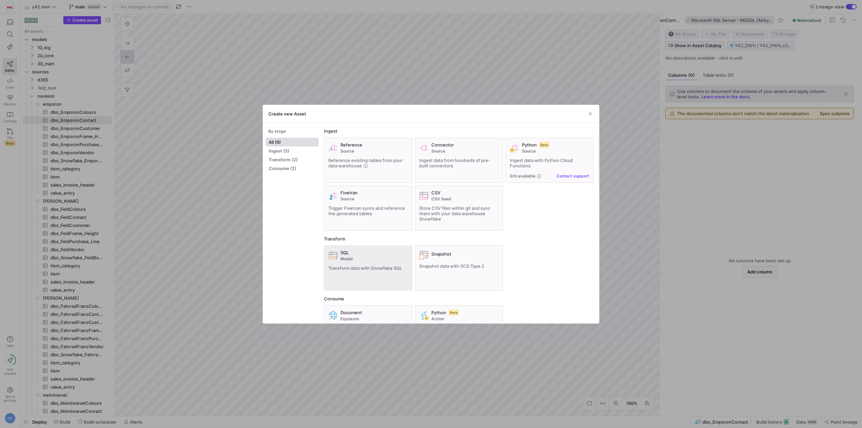
click at [374, 267] on span "Transform data with Snowflake SQL" at bounding box center [365, 267] width 74 height 5
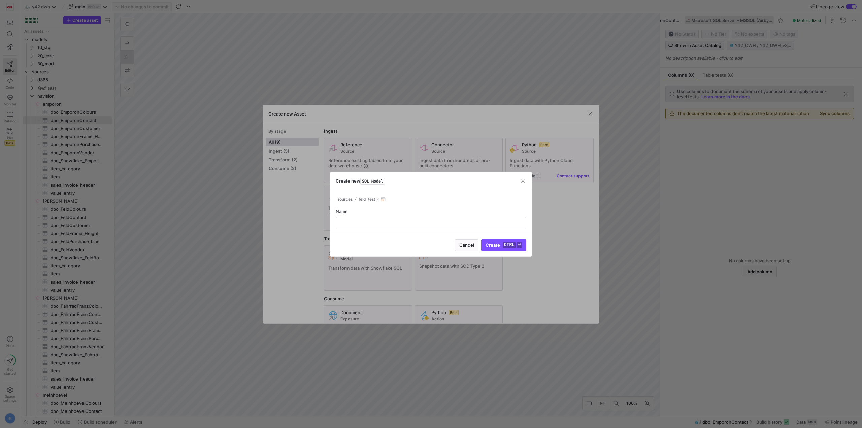
click at [390, 214] on div "Name" at bounding box center [431, 219] width 191 height 20
click at [393, 220] on input "text" at bounding box center [430, 222] width 179 height 5
click at [348, 222] on input "testable" at bounding box center [430, 222] width 179 height 5
type input "testtable"
click at [509, 249] on span "submit" at bounding box center [503, 245] width 44 height 11
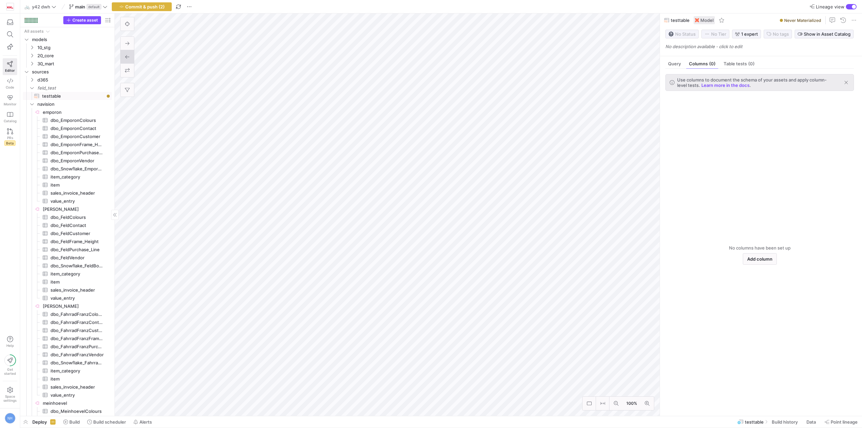
click at [95, 93] on span "testtable​​​​​​​​​​" at bounding box center [73, 96] width 62 height 8
click at [672, 64] on span "Query" at bounding box center [674, 64] width 13 height 4
click at [704, 93] on div at bounding box center [767, 244] width 173 height 325
click at [695, 77] on span "button" at bounding box center [695, 75] width 7 height 7
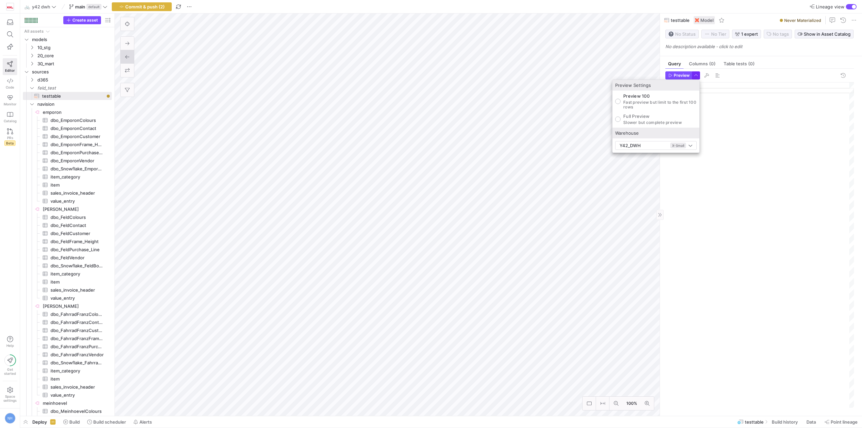
click at [695, 77] on div at bounding box center [431, 214] width 862 height 428
click at [718, 105] on div at bounding box center [767, 244] width 173 height 325
click at [689, 111] on div at bounding box center [767, 244] width 173 height 325
type textarea "{{ import__sales_invoice_header() }} {{ source('meinhoevel', 'sales_invoice_hea…"
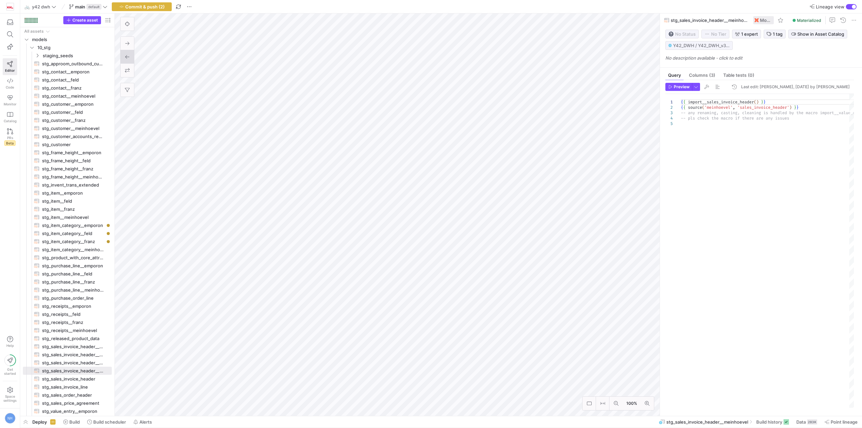
click at [846, 9] on button "Lineage view" at bounding box center [851, 6] width 11 height 5
click at [852, 5] on div "button" at bounding box center [851, 6] width 11 height 5
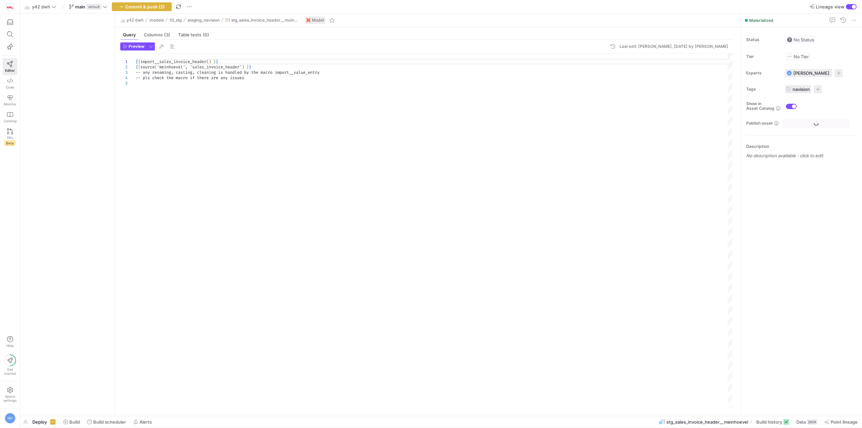
click at [852, 5] on div "button" at bounding box center [854, 7] width 4 height 4
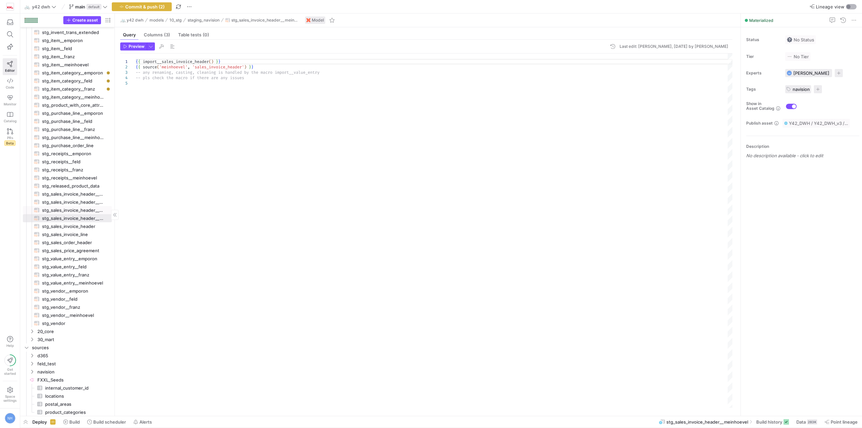
scroll to position [156, 0]
click at [62, 367] on span "navision" at bounding box center [65, 369] width 57 height 8
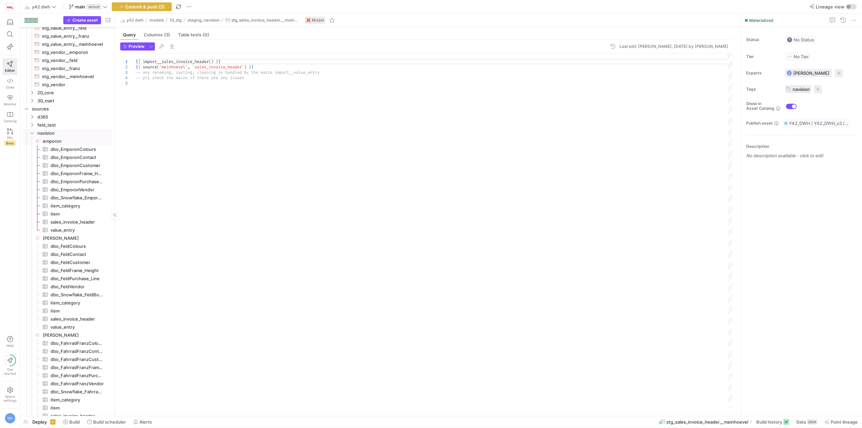
click at [68, 140] on span "emporon​​​​​​​​" at bounding box center [77, 141] width 68 height 8
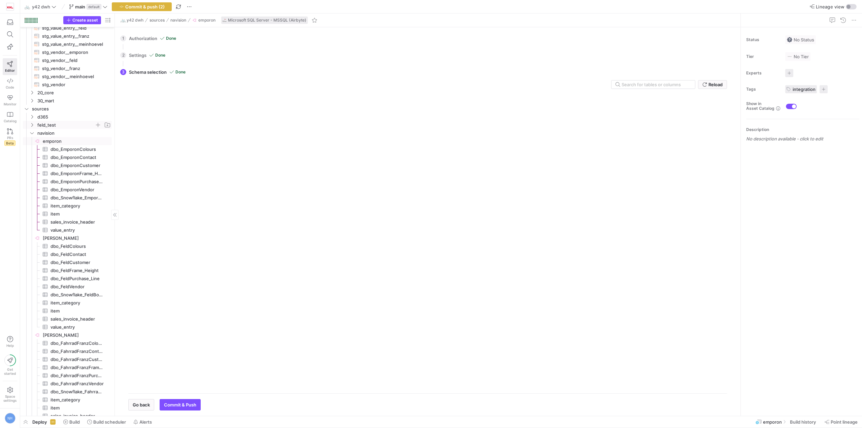
click at [56, 124] on span "feld_test" at bounding box center [65, 125] width 57 height 8
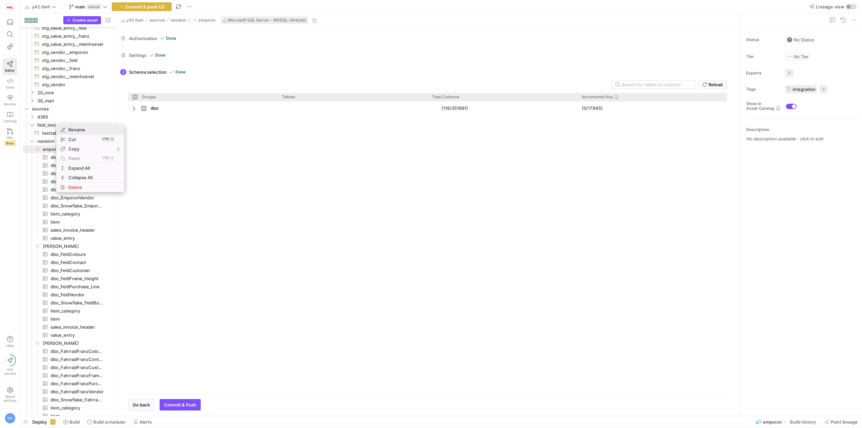
checkbox input "false"
click at [194, 139] on div "dbo (116/351691) (0/17845)" at bounding box center [427, 244] width 599 height 286
click at [98, 123] on span "Press SPACE to select this row." at bounding box center [98, 125] width 7 height 7
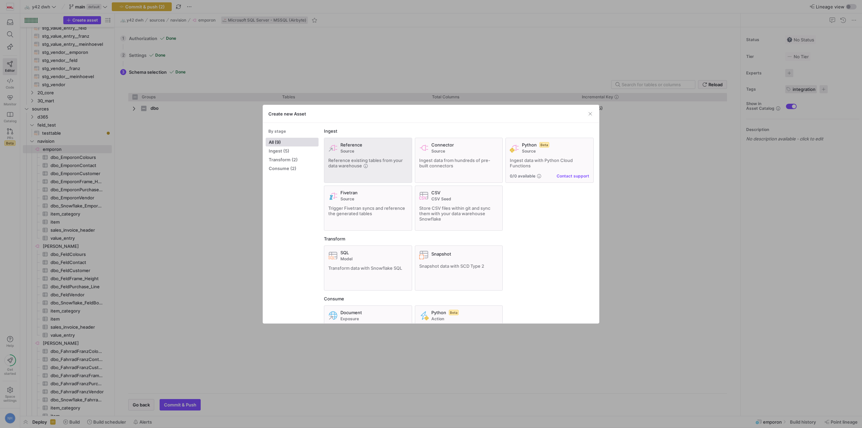
click at [369, 159] on span "Reference existing tables from your data warehouse" at bounding box center [365, 163] width 74 height 11
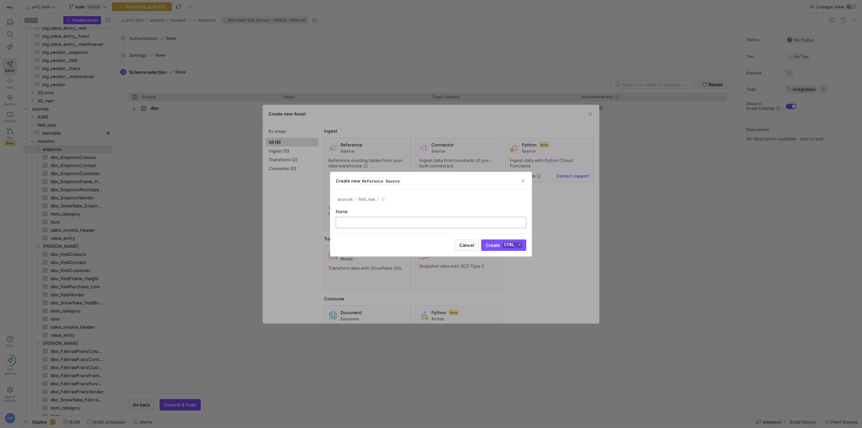
click at [376, 221] on input "text" at bounding box center [430, 222] width 179 height 5
click at [413, 219] on div at bounding box center [430, 222] width 179 height 11
click at [414, 219] on div at bounding box center [430, 222] width 179 height 11
click at [420, 223] on input "text" at bounding box center [430, 222] width 179 height 5
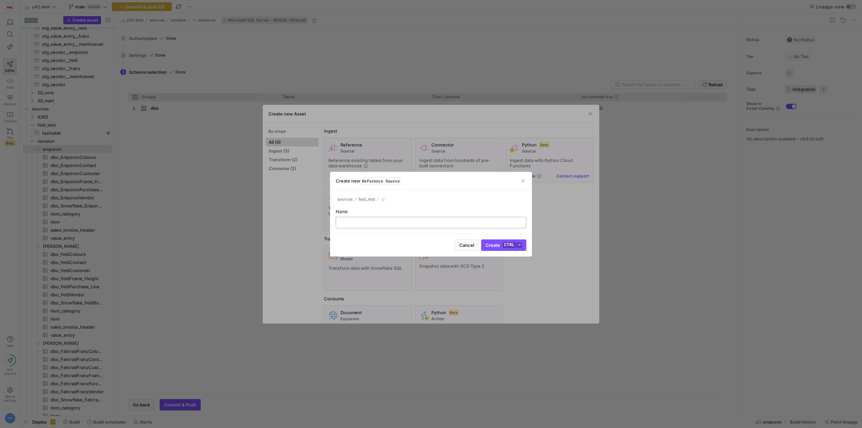
click at [420, 223] on input "text" at bounding box center [430, 222] width 179 height 5
type input "test_table"
click at [510, 249] on span "submit" at bounding box center [503, 245] width 44 height 11
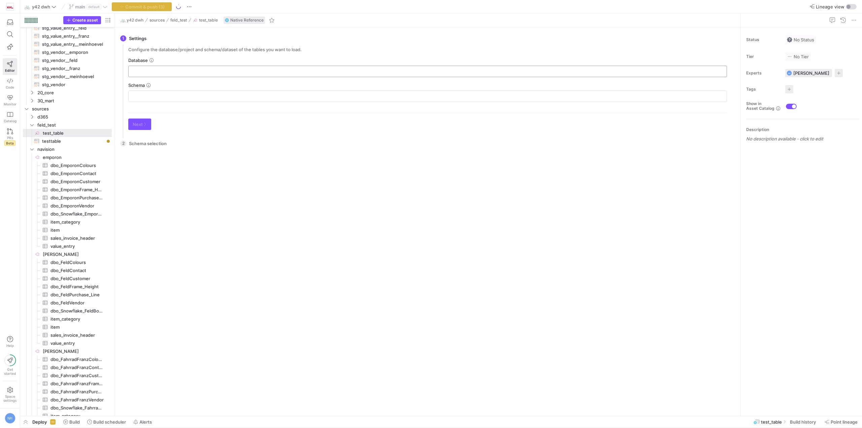
click at [137, 73] on input "text" at bounding box center [427, 71] width 587 height 5
click at [167, 66] on div at bounding box center [427, 71] width 599 height 11
click at [172, 70] on input "text" at bounding box center [427, 71] width 587 height 5
click at [160, 101] on div at bounding box center [427, 96] width 587 height 11
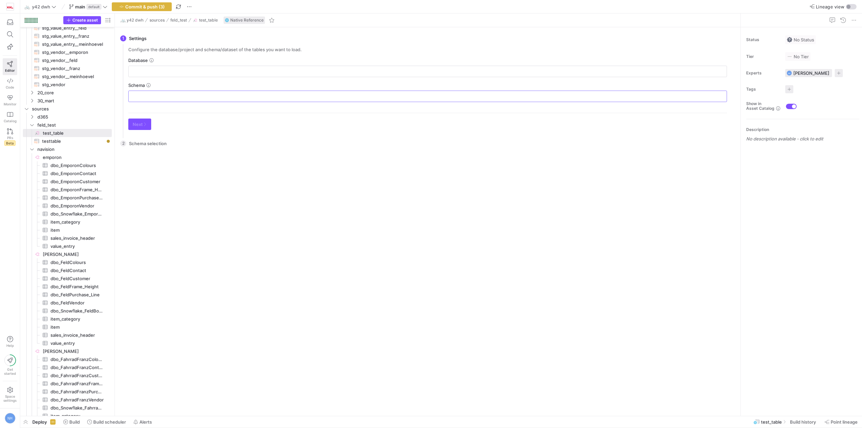
drag, startPoint x: 166, startPoint y: 134, endPoint x: 162, endPoint y: 143, distance: 9.5
click at [165, 136] on mat-stepper "1 Settings Configure the database/project and schema/dataset of the tables you …" at bounding box center [426, 220] width 612 height 380
click at [159, 146] on div "2 Schema selection There is no data to select from. Please configure the settin…" at bounding box center [426, 272] width 612 height 275
click at [161, 139] on div "2 Schema selection There is no data to select from. Please configure the settin…" at bounding box center [426, 272] width 612 height 275
click at [174, 73] on input "text" at bounding box center [427, 71] width 587 height 5
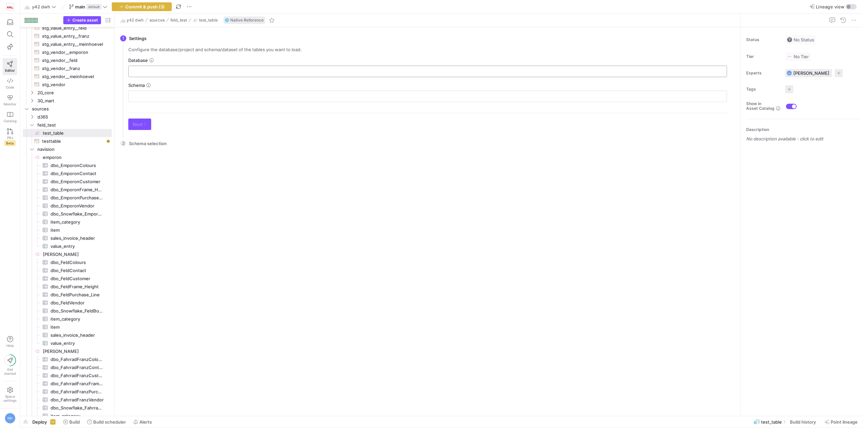
click at [174, 73] on input "text" at bounding box center [427, 71] width 587 height 5
click at [176, 97] on input "text" at bounding box center [427, 96] width 587 height 5
click at [149, 84] on icon at bounding box center [148, 85] width 4 height 4
click at [152, 60] on icon at bounding box center [151, 60] width 4 height 4
click at [272, 68] on div "dbo" at bounding box center [427, 71] width 587 height 11
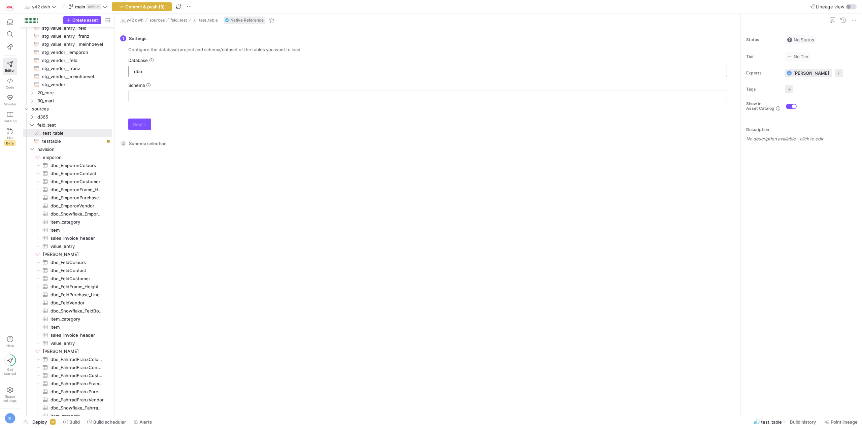
click at [272, 68] on div "dbo" at bounding box center [427, 71] width 587 height 11
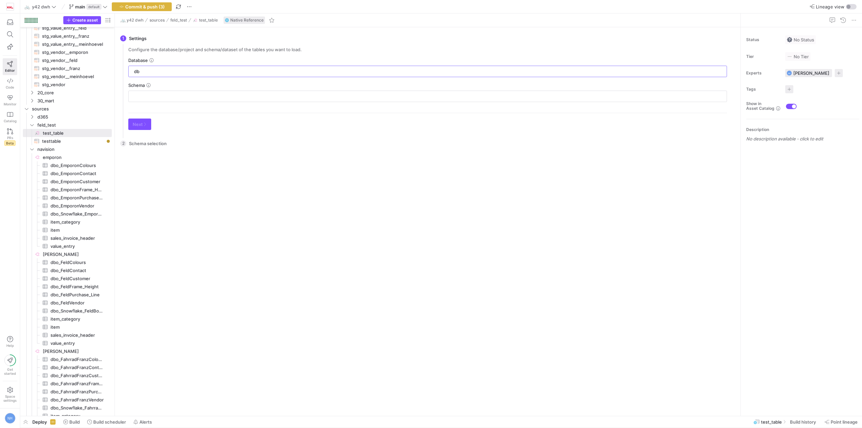
type input "d"
click at [87, 189] on span "Delete" at bounding box center [96, 188] width 38 height 9
click at [63, 127] on span "feld_test" at bounding box center [65, 125] width 57 height 8
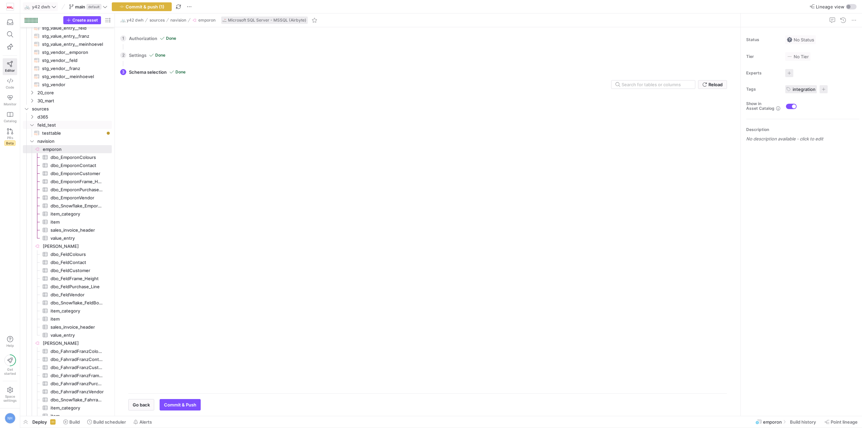
click at [54, 131] on span "test_table​​​​​​​​" at bounding box center [73, 133] width 76 height 8
click at [46, 9] on span "y42 dwh" at bounding box center [41, 6] width 18 height 5
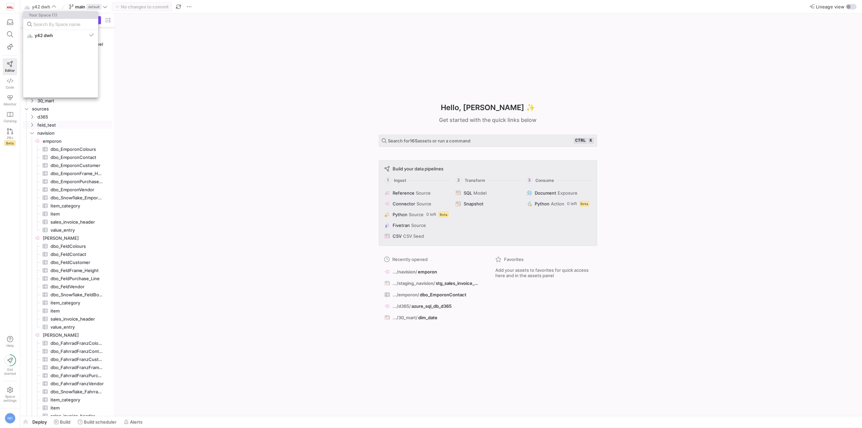
click at [196, 120] on div at bounding box center [431, 214] width 862 height 428
click at [51, 127] on span "feld_test" at bounding box center [65, 125] width 57 height 8
click at [52, 125] on span "feld_test" at bounding box center [65, 125] width 57 height 8
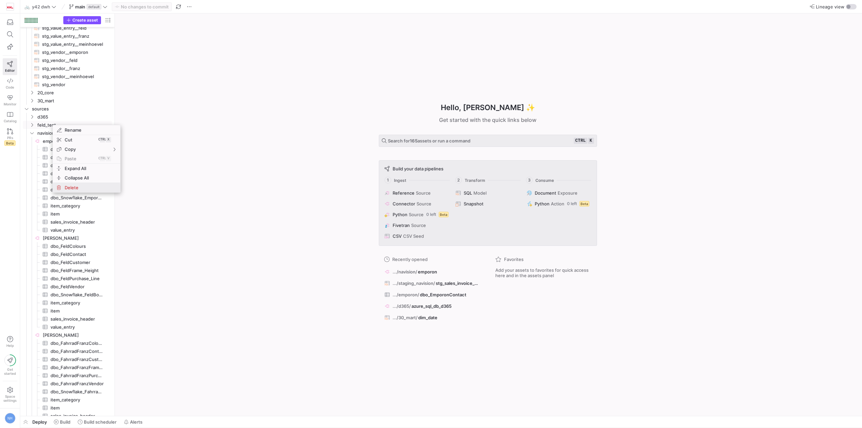
click at [78, 189] on span "Delete" at bounding box center [81, 187] width 38 height 9
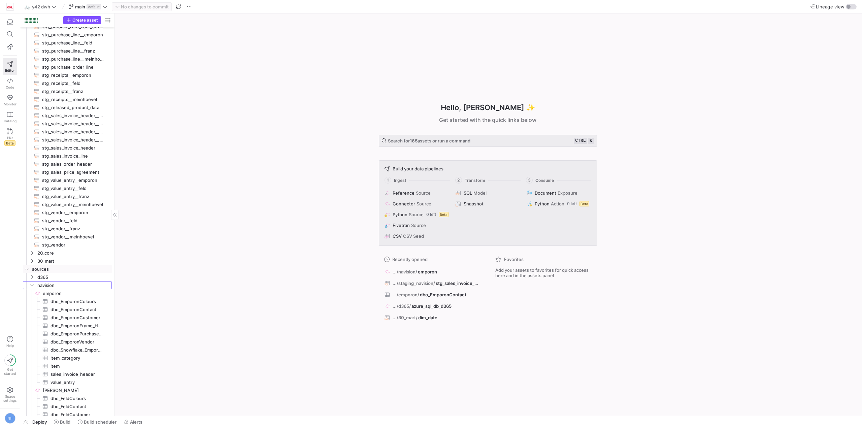
scroll to position [199, 0]
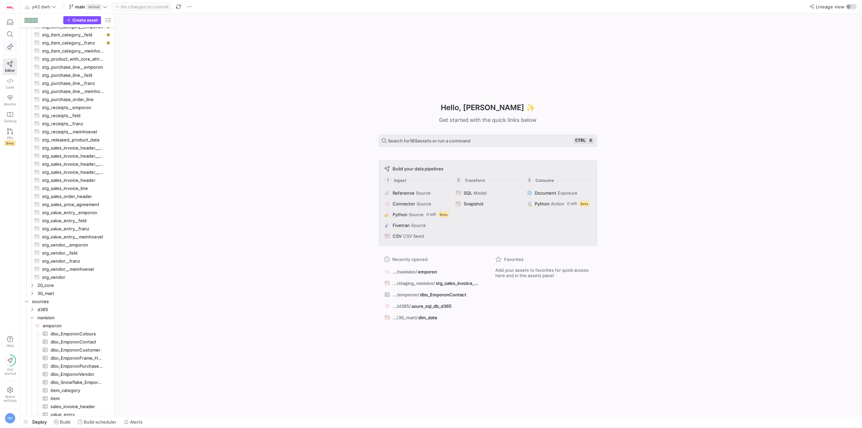
click at [12, 45] on icon "button" at bounding box center [10, 46] width 6 height 6
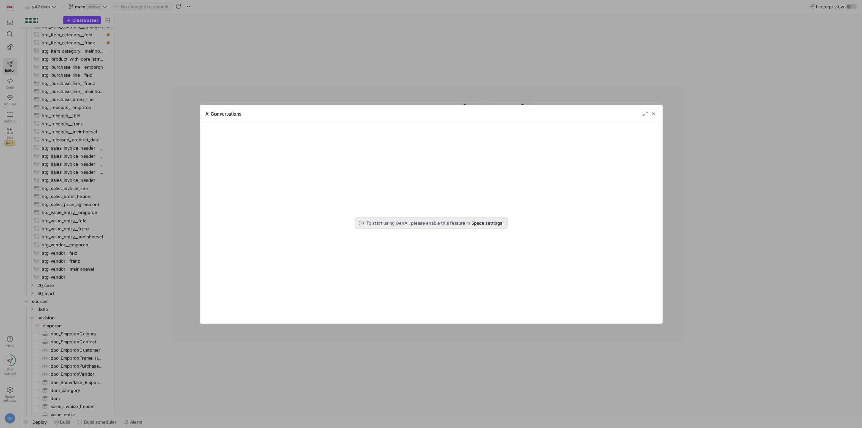
click at [655, 117] on div "AI Conversations" at bounding box center [431, 114] width 462 height 18
click at [651, 115] on span "button" at bounding box center [653, 113] width 7 height 7
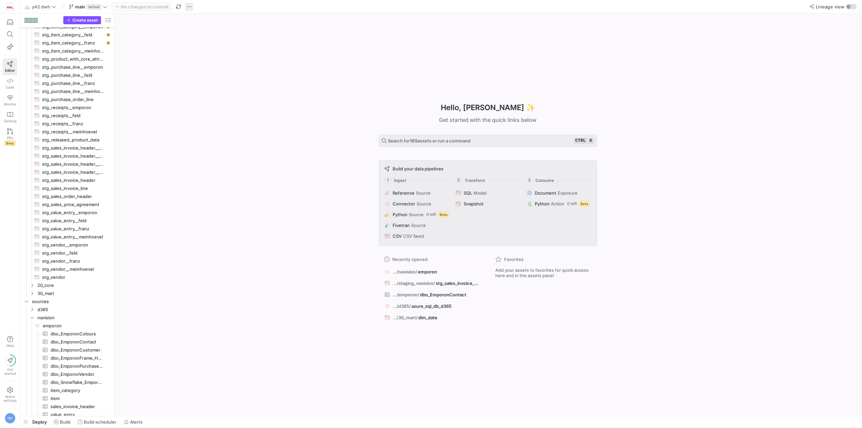
click at [190, 8] on span "button" at bounding box center [189, 7] width 8 height 8
click at [155, 109] on div at bounding box center [431, 214] width 862 height 428
click at [17, 9] on link at bounding box center [10, 6] width 14 height 11
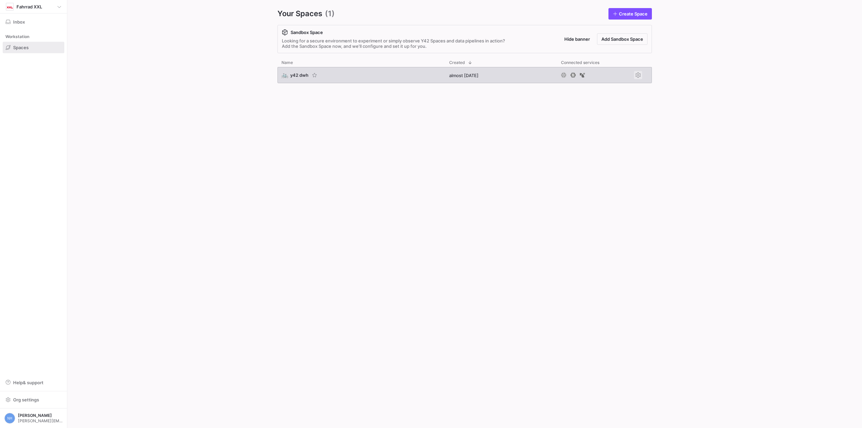
click at [637, 76] on span "Press SPACE to select this row." at bounding box center [638, 75] width 8 height 8
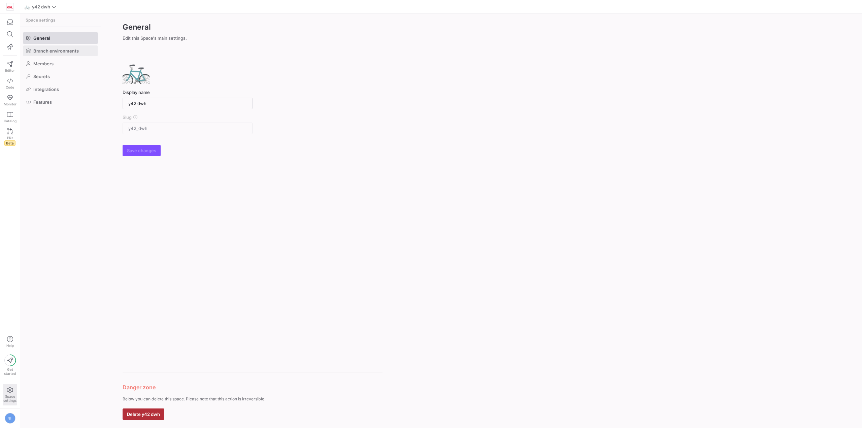
click at [75, 46] on span at bounding box center [60, 50] width 74 height 11
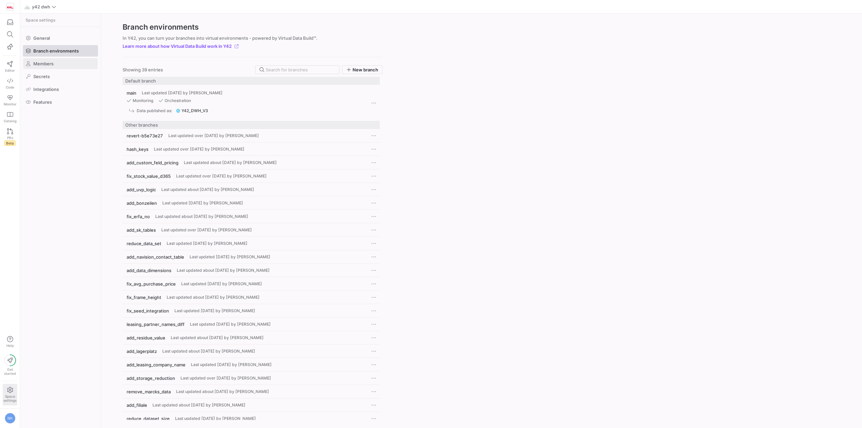
click at [67, 63] on span at bounding box center [60, 63] width 74 height 11
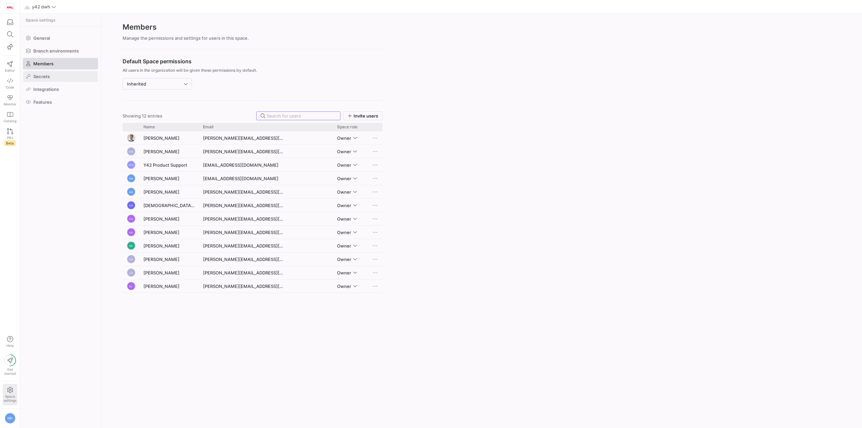
click at [65, 75] on span at bounding box center [60, 76] width 74 height 11
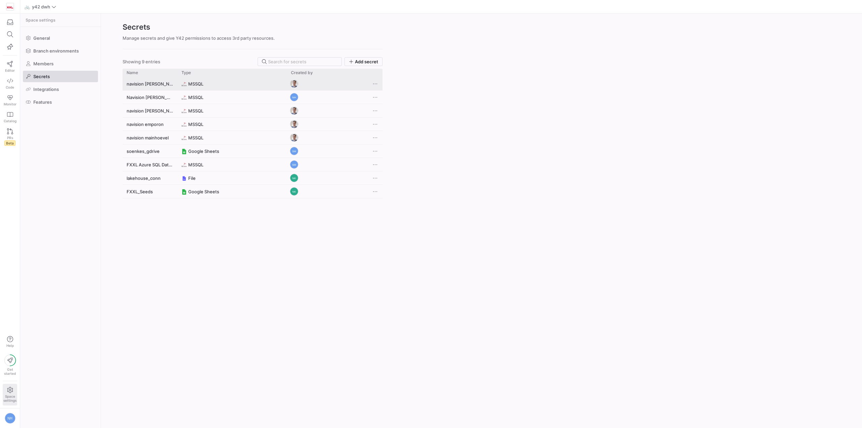
click at [372, 84] on span "Press SPACE to select this row." at bounding box center [375, 83] width 7 height 7
click at [471, 180] on div at bounding box center [431, 214] width 862 height 428
click at [131, 225] on div "navision franz MSSQL Navision Feld New MSSQL NH navision feld MSSQL navision em…" at bounding box center [253, 248] width 260 height 343
click at [41, 88] on span "Integrations" at bounding box center [46, 89] width 26 height 5
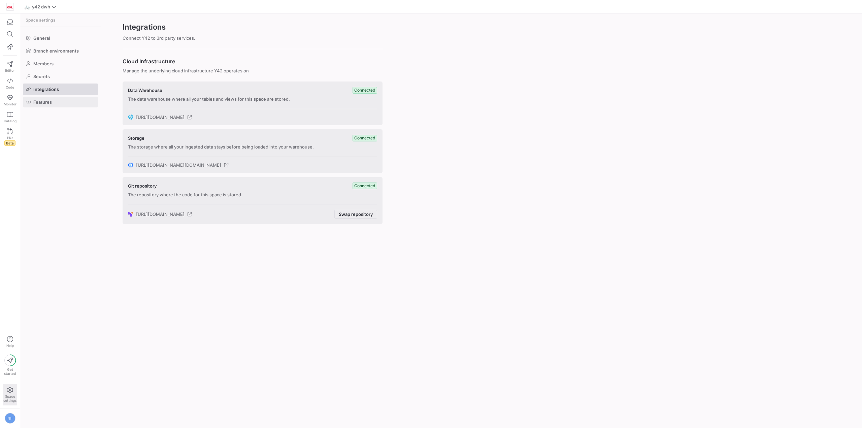
click at [36, 99] on span at bounding box center [60, 102] width 74 height 11
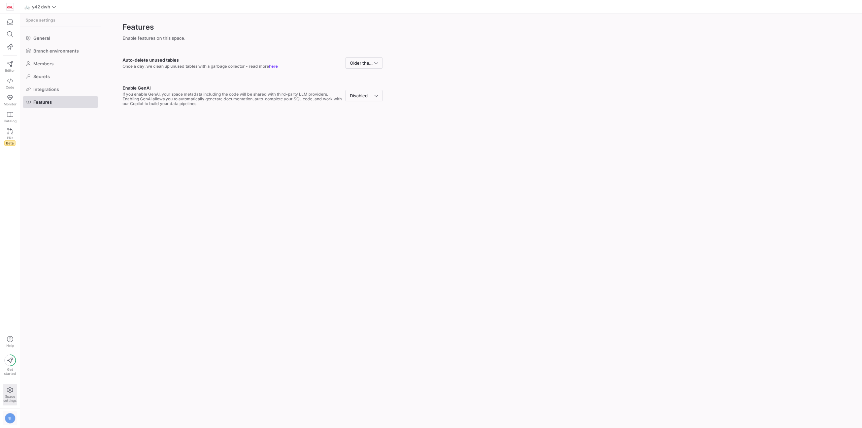
click at [11, 419] on div "NH" at bounding box center [10, 418] width 11 height 11
click at [11, 419] on div at bounding box center [431, 214] width 862 height 428
click at [11, 394] on span "Space settings" at bounding box center [9, 394] width 13 height 15
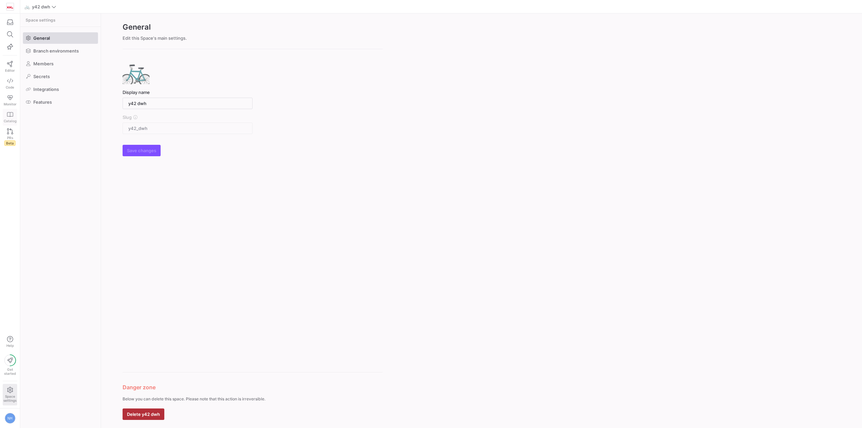
click at [11, 117] on icon at bounding box center [10, 114] width 6 height 6
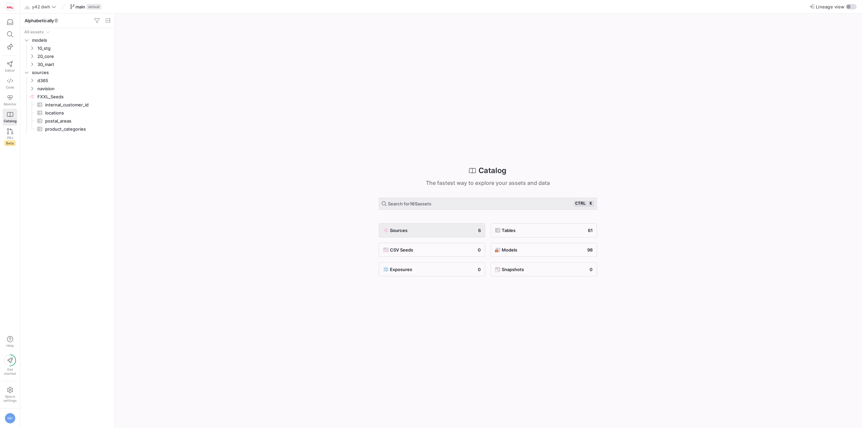
click at [434, 231] on div "Sources 6" at bounding box center [432, 230] width 98 height 8
click at [411, 229] on div "Sources 6" at bounding box center [432, 230] width 98 height 8
click at [67, 42] on span "sources" at bounding box center [71, 40] width 79 height 8
click at [14, 62] on link "Editor" at bounding box center [10, 66] width 14 height 17
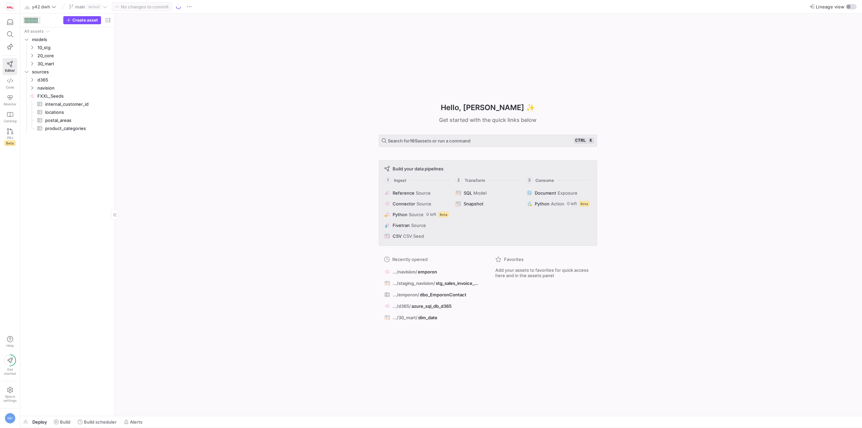
click at [36, 21] on div at bounding box center [35, 21] width 1 height 1
click at [106, 20] on span "button" at bounding box center [108, 20] width 8 height 8
click at [111, 22] on span "button" at bounding box center [108, 20] width 8 height 8
drag, startPoint x: 157, startPoint y: 156, endPoint x: 112, endPoint y: 102, distance: 70.0
click at [158, 156] on div at bounding box center [431, 214] width 862 height 428
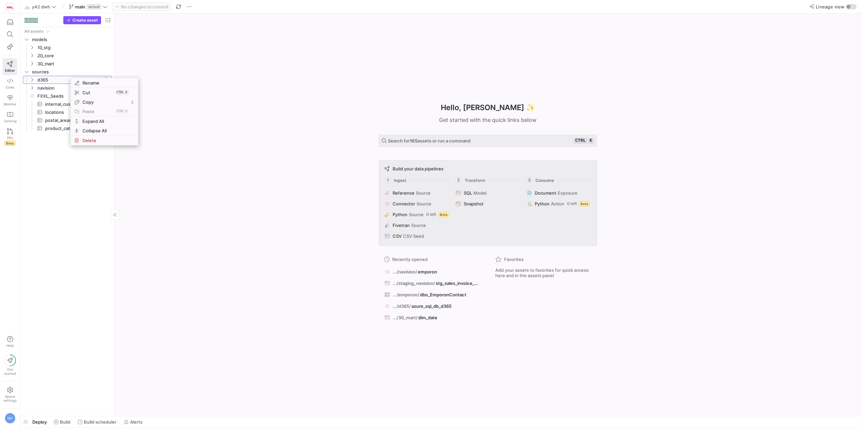
click at [56, 80] on span "d365" at bounding box center [65, 80] width 57 height 8
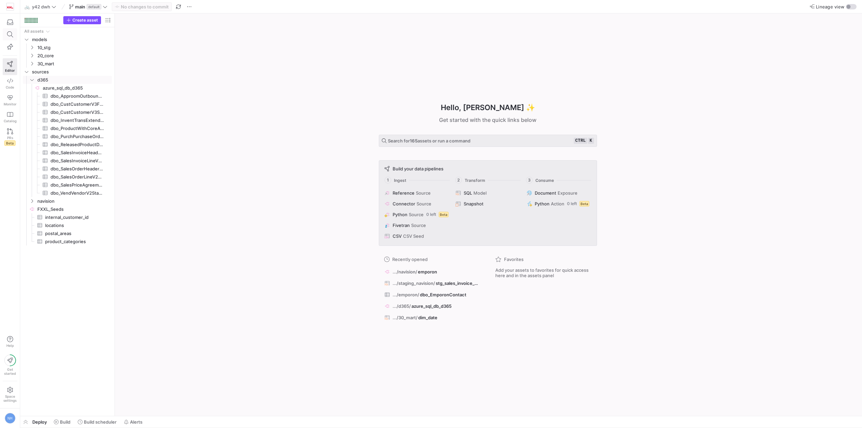
click at [8, 39] on span at bounding box center [10, 34] width 14 height 11
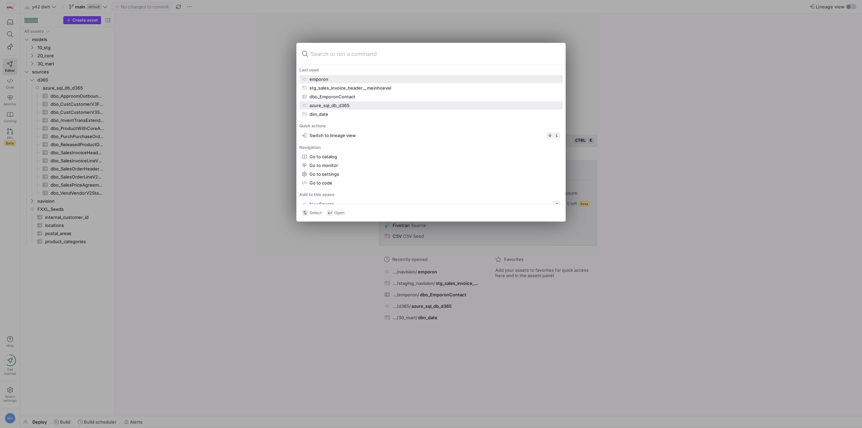
type input "c"
drag, startPoint x: 402, startPoint y: 45, endPoint x: 405, endPoint y: 50, distance: 5.9
click at [402, 45] on div at bounding box center [431, 54] width 269 height 22
click at [408, 53] on input at bounding box center [435, 53] width 249 height 11
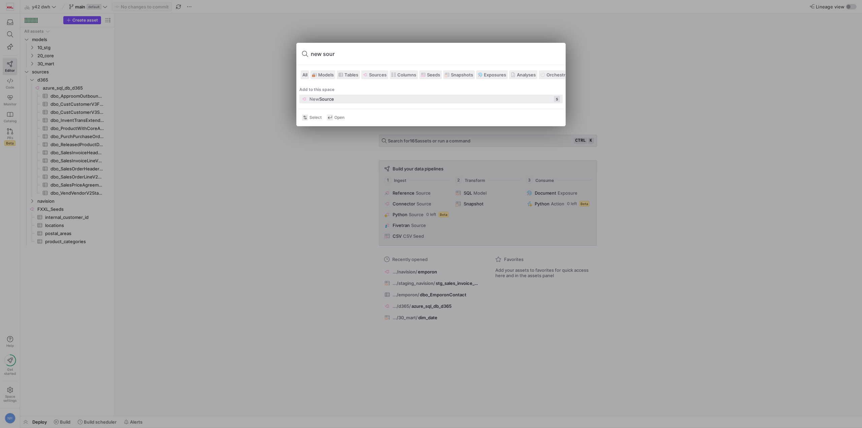
type input "new sour"
click at [406, 99] on div "New Source S" at bounding box center [431, 99] width 258 height 6
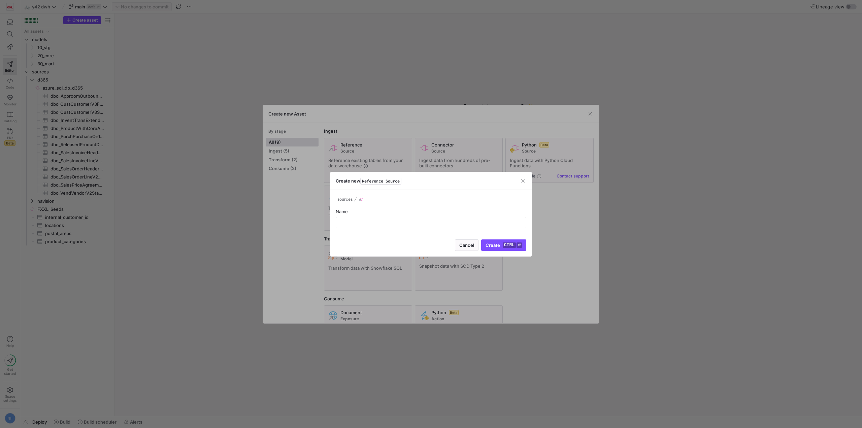
click at [455, 222] on input "text" at bounding box center [430, 222] width 179 height 5
click at [421, 227] on div at bounding box center [430, 222] width 179 height 11
click at [402, 226] on div at bounding box center [430, 222] width 179 height 11
type input "src_test_Feld"
click at [500, 229] on div "sources src_test_Feld Name src_test_Feld" at bounding box center [430, 212] width 201 height 44
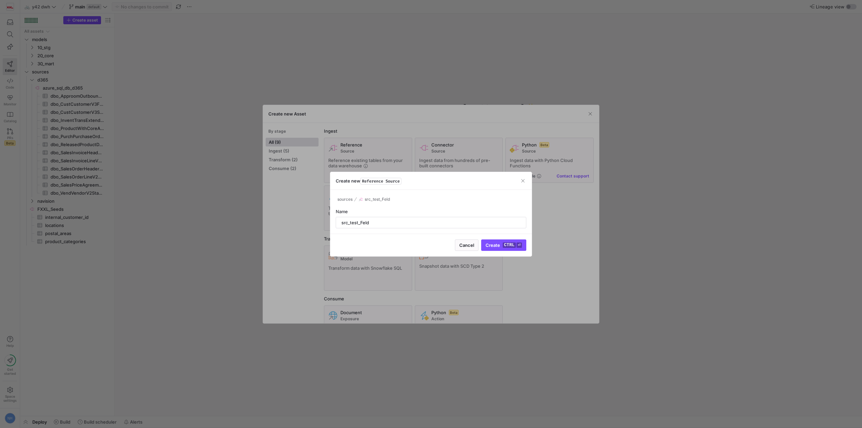
click at [375, 232] on div "sources src_test_Feld Name src_test_Feld" at bounding box center [430, 212] width 201 height 44
click at [368, 218] on div "src_test_Feld" at bounding box center [430, 222] width 179 height 11
click at [383, 195] on button "src_test_Feld" at bounding box center [374, 199] width 35 height 8
click at [388, 178] on div at bounding box center [431, 214] width 862 height 428
click at [376, 216] on div "Name src_test_Feld" at bounding box center [431, 219] width 191 height 20
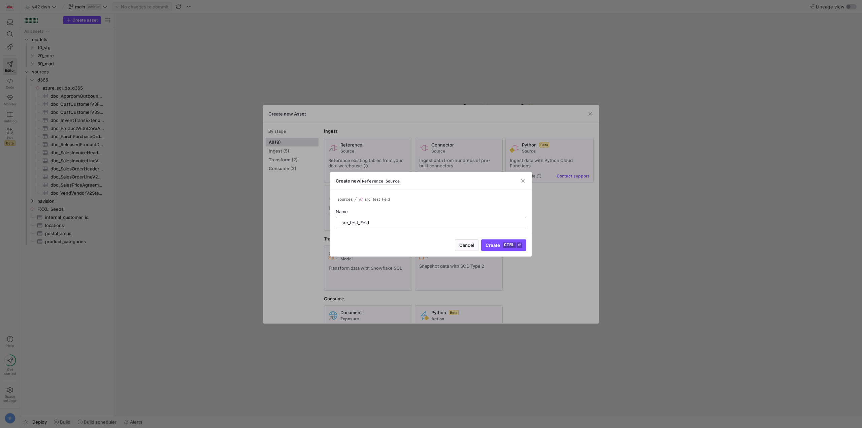
drag, startPoint x: 374, startPoint y: 217, endPoint x: 369, endPoint y: 221, distance: 6.3
click at [374, 218] on div "src_test_Feld" at bounding box center [430, 222] width 179 height 11
click at [350, 210] on div "Name" at bounding box center [431, 211] width 191 height 5
click at [375, 199] on span "src_test_Feld" at bounding box center [378, 199] width 26 height 5
click at [397, 229] on span "d365" at bounding box center [372, 231] width 64 height 5
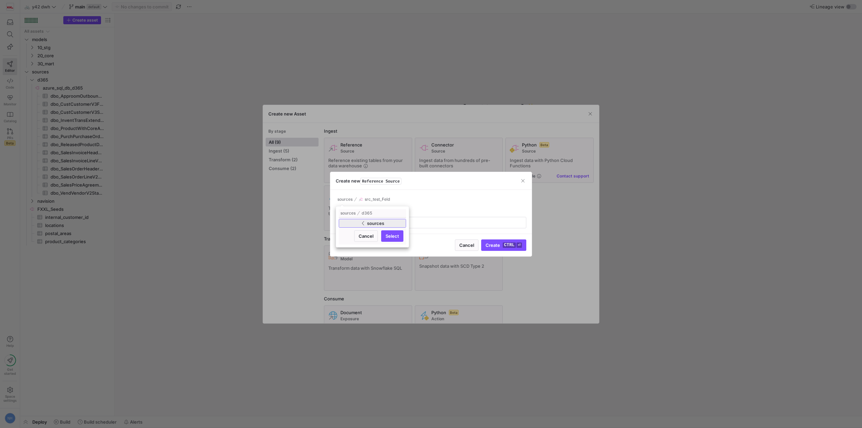
click at [362, 220] on span at bounding box center [372, 223] width 67 height 8
click at [366, 254] on span "Cancel" at bounding box center [366, 253] width 15 height 5
click at [507, 246] on kbd "ctrl" at bounding box center [509, 244] width 13 height 5
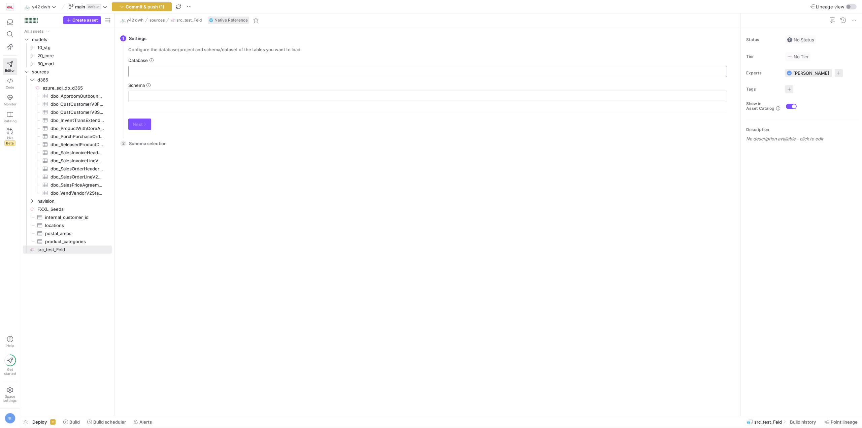
click at [373, 73] on input "text" at bounding box center [427, 71] width 587 height 5
click at [395, 67] on div at bounding box center [427, 71] width 587 height 11
click at [395, 72] on input "text" at bounding box center [427, 71] width 587 height 5
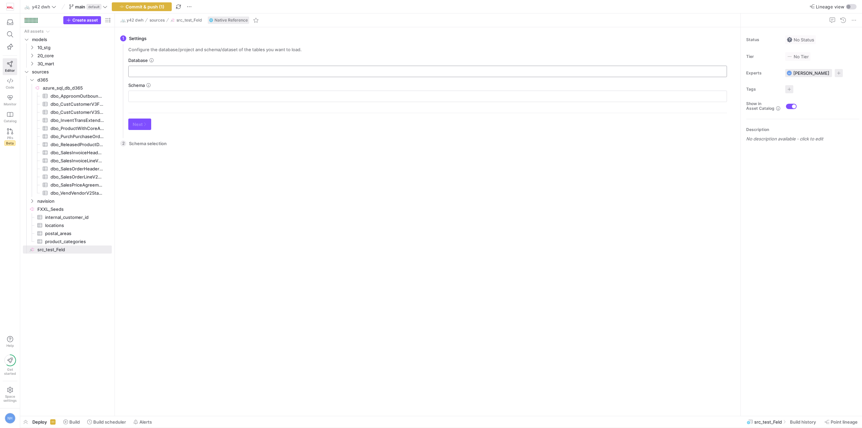
click at [198, 70] on input "text" at bounding box center [427, 71] width 587 height 5
drag, startPoint x: 198, startPoint y: 70, endPoint x: 136, endPoint y: 66, distance: 62.4
click at [196, 69] on input "text" at bounding box center [427, 71] width 587 height 5
click at [151, 60] on icon at bounding box center [151, 60] width 4 height 4
click at [154, 58] on y42-icon at bounding box center [151, 60] width 5 height 5
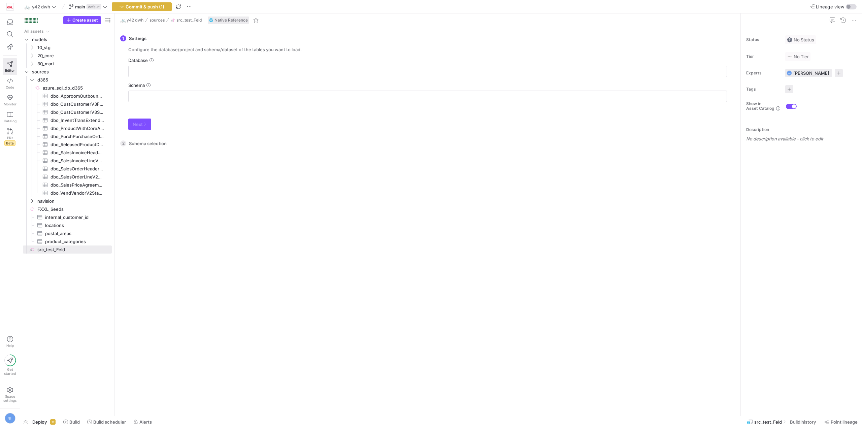
click at [152, 59] on icon at bounding box center [151, 60] width 4 height 4
click at [261, 174] on div "There is no data to select from. Please configure the settings first. Go back C…" at bounding box center [427, 281] width 609 height 259
click at [63, 210] on span "FXXL_Seeds​​​​​​​​" at bounding box center [73, 209] width 73 height 8
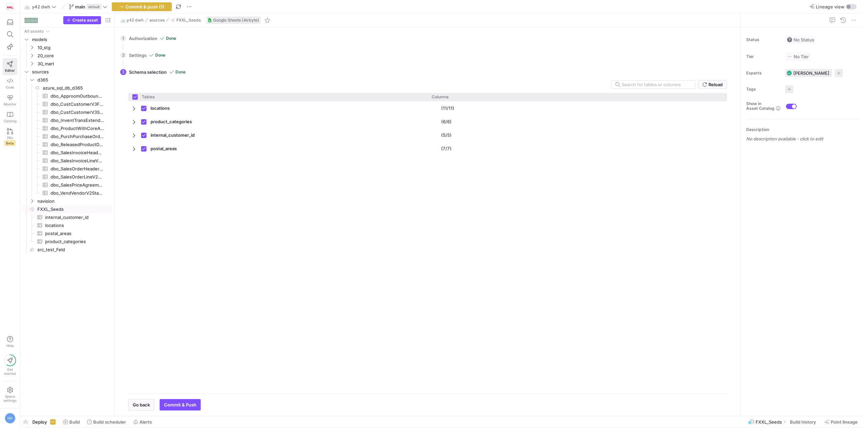
click at [139, 38] on div "1 Authorization Done Choose which secret you'd like to use to authorize FXXL_Se…" at bounding box center [426, 38] width 612 height 17
drag, startPoint x: 719, startPoint y: 288, endPoint x: 333, endPoint y: 193, distance: 397.4
click at [334, 193] on div "locations (11/11) product_categories (6/6) internal_customer_id (5/5)" at bounding box center [427, 244] width 599 height 286
click at [58, 246] on span "src_test_Feld​​​​​​​​" at bounding box center [73, 250] width 73 height 8
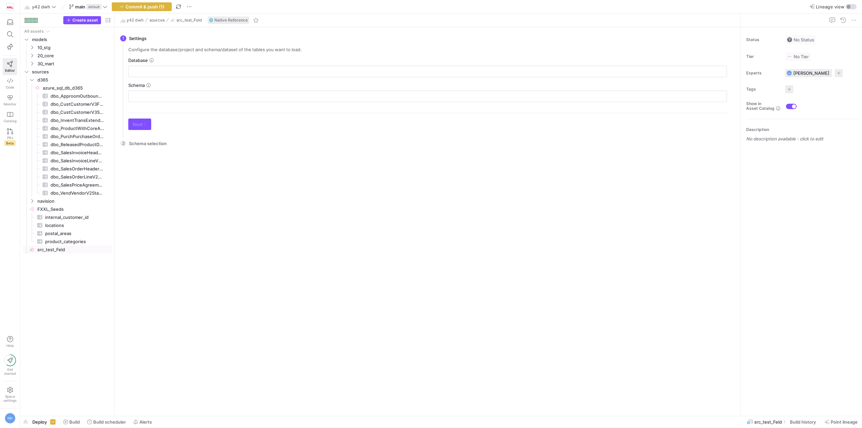
click at [355, 63] on div "Database" at bounding box center [427, 60] width 599 height 5
click at [357, 69] on input "text" at bounding box center [427, 71] width 587 height 5
type input "AIRBYTE"
click at [151, 62] on icon at bounding box center [151, 60] width 4 height 4
click at [178, 74] on div "AIRBYTE" at bounding box center [427, 71] width 587 height 11
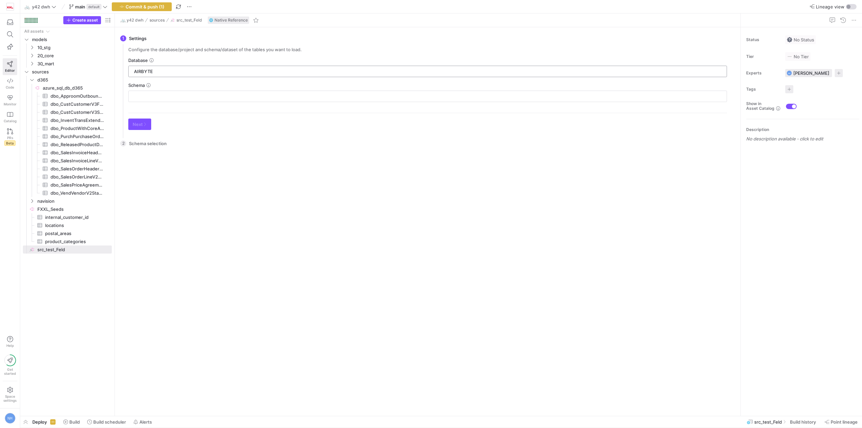
click at [181, 71] on input "AIRBYTE" at bounding box center [427, 71] width 587 height 5
click at [192, 68] on div "AIRBYTE" at bounding box center [427, 71] width 587 height 11
click at [192, 68] on div "AIRBYTER" at bounding box center [427, 71] width 587 height 11
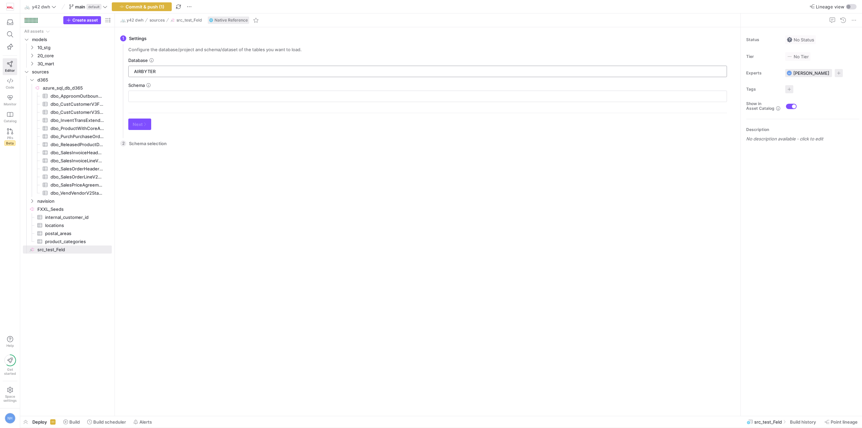
click at [192, 68] on div "AIRBYTER" at bounding box center [427, 71] width 587 height 11
type input "RAW"
click at [175, 98] on input "text" at bounding box center [427, 96] width 587 height 5
click at [253, 86] on div "Schema" at bounding box center [427, 84] width 599 height 5
click at [259, 94] on input "text" at bounding box center [427, 96] width 587 height 5
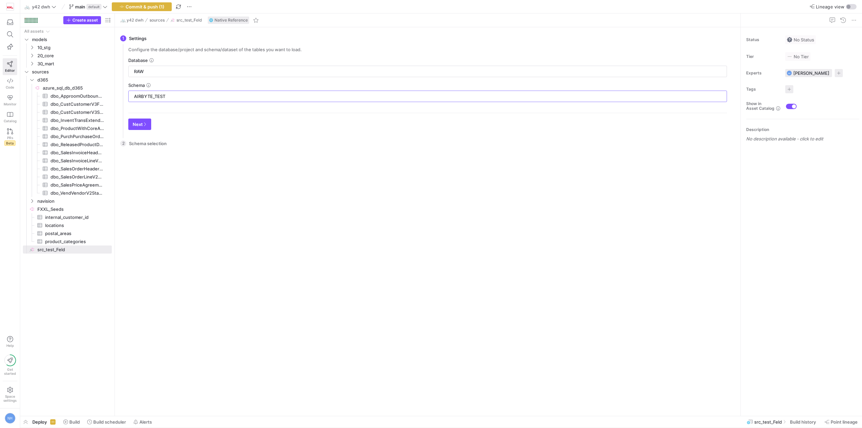
type input "AIRBYTE_TEST"
click at [242, 122] on div "Next" at bounding box center [427, 121] width 599 height 17
click at [143, 122] on icon "button" at bounding box center [145, 124] width 4 height 4
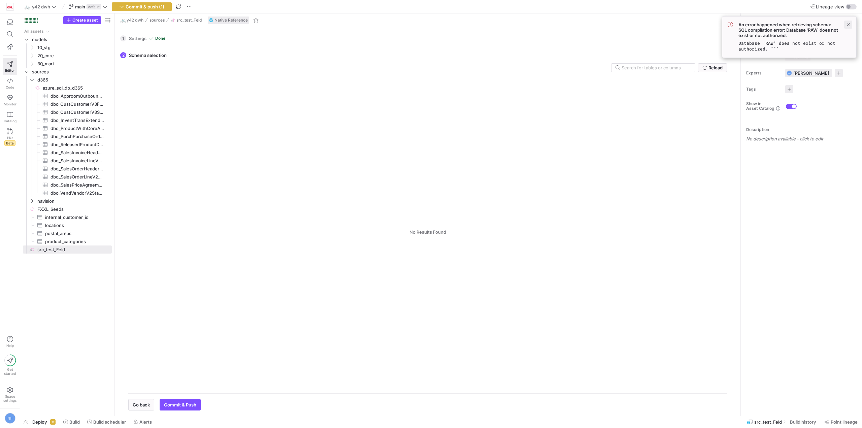
click at [846, 27] on span at bounding box center [848, 25] width 8 height 8
click at [191, 7] on span "button" at bounding box center [189, 7] width 8 height 8
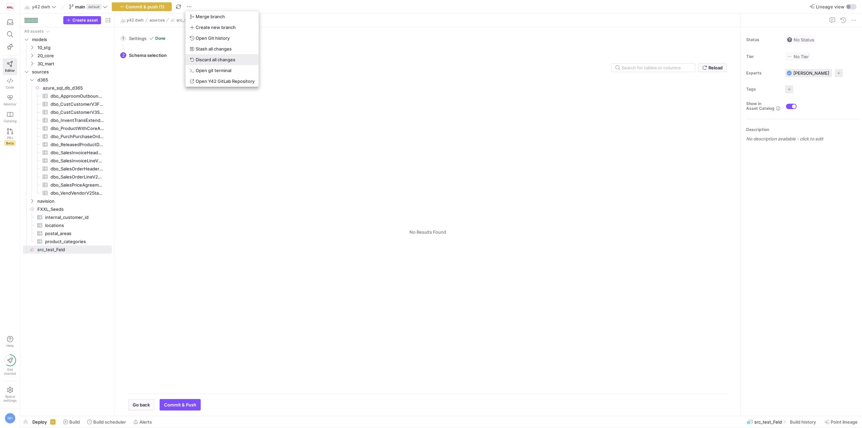
click at [235, 59] on span "Discard all changes" at bounding box center [216, 59] width 40 height 5
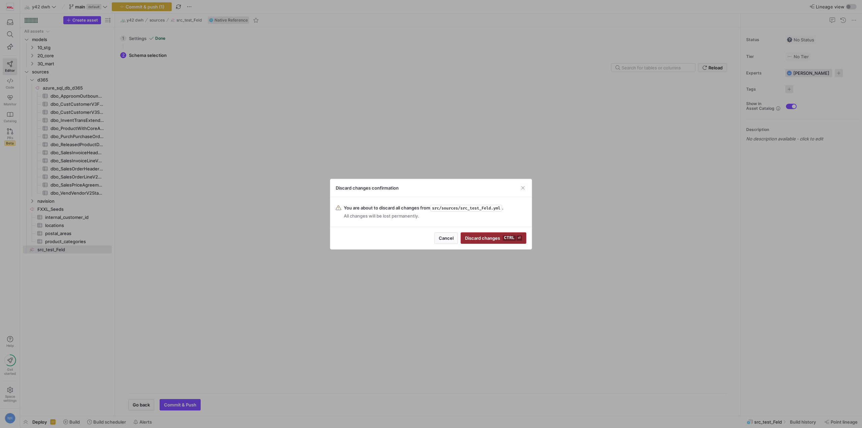
click at [495, 238] on span "Discard changes ctrl ⏎" at bounding box center [493, 237] width 57 height 5
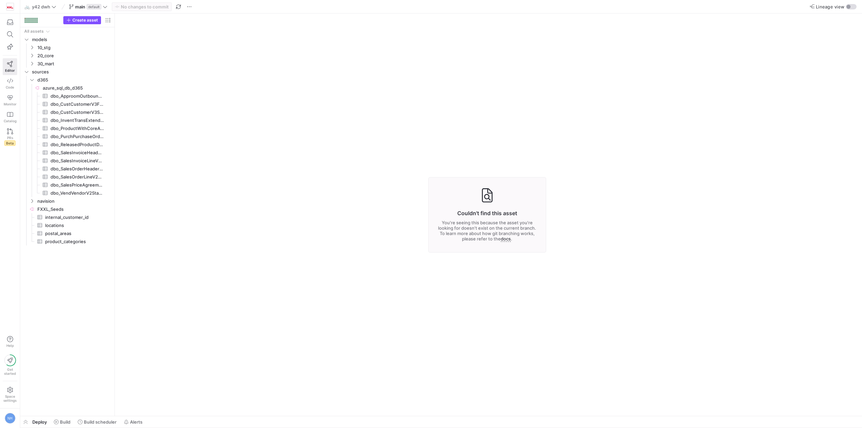
click at [204, 92] on y42-asset-editor-not-found "Couldn't find this asset You're seeing this because the asset you're looking fo…" at bounding box center [487, 214] width 744 height 402
click at [180, 163] on y42-asset-editor-not-found "Couldn't find this asset You're seeing this because the asset you're looking fo…" at bounding box center [487, 214] width 744 height 402
click at [154, 46] on y42-asset-editor-not-found "Couldn't find this asset You're seeing this because the asset you're looking fo…" at bounding box center [487, 214] width 744 height 402
